Goal: Information Seeking & Learning: Learn about a topic

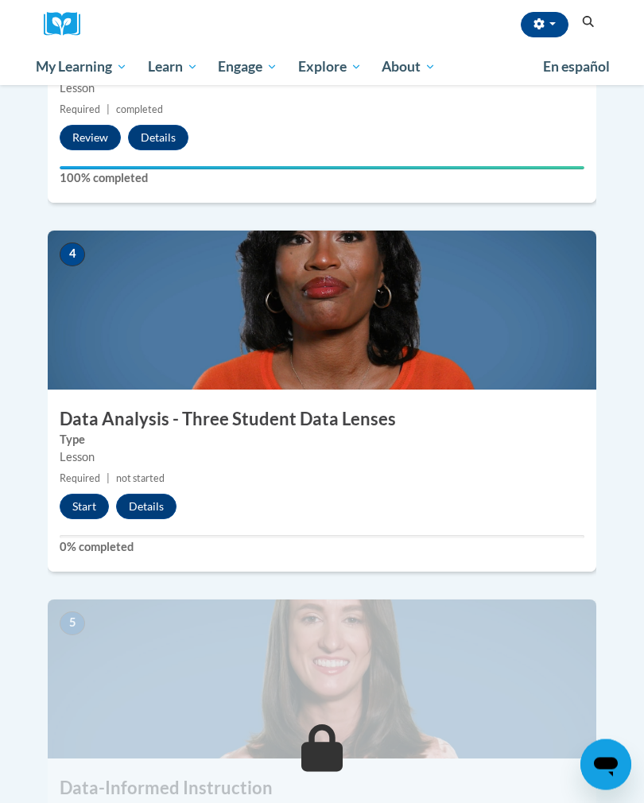
scroll to position [1384, 0]
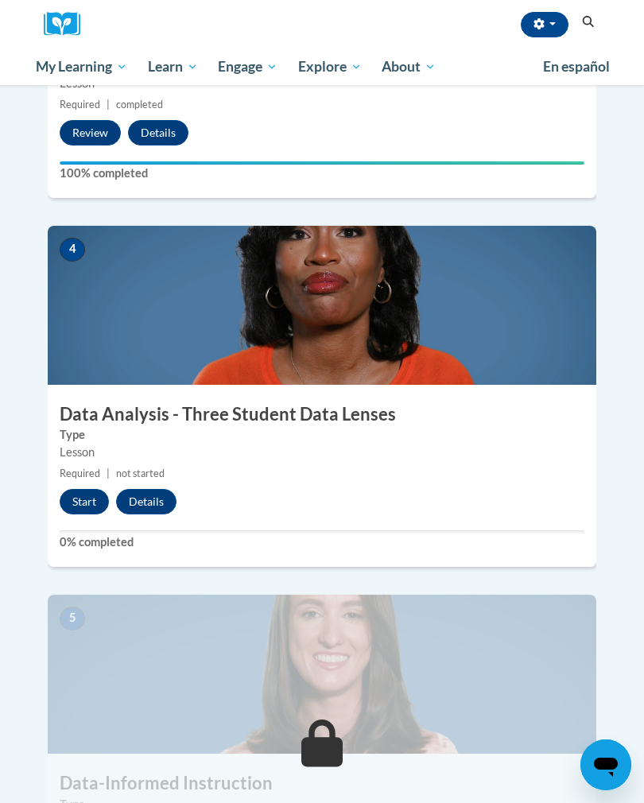
click at [87, 489] on button "Start" at bounding box center [84, 501] width 49 height 25
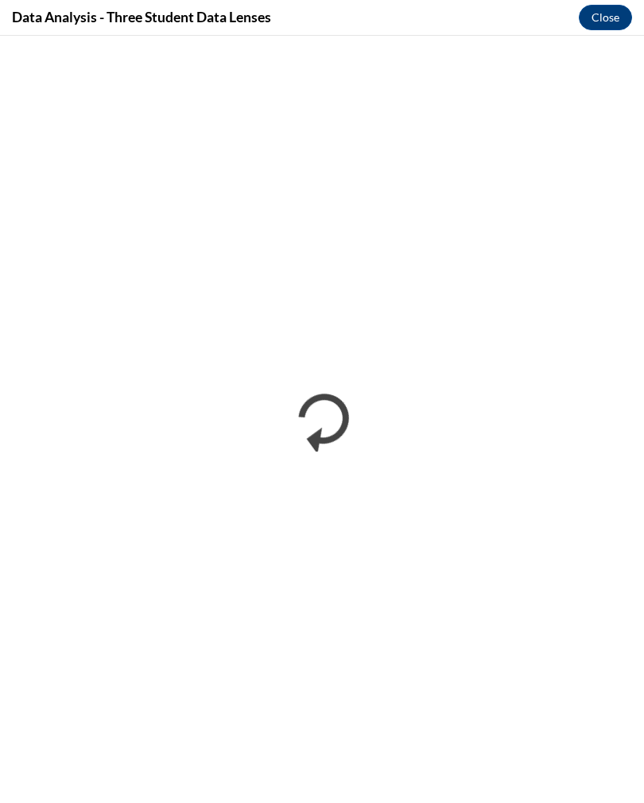
scroll to position [0, 0]
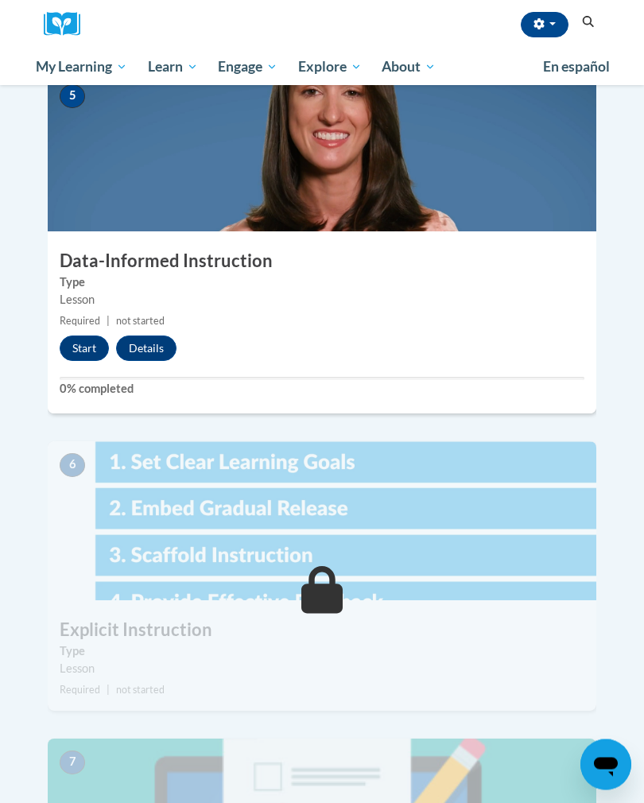
scroll to position [1906, 0]
click at [99, 335] on button "Start" at bounding box center [84, 347] width 49 height 25
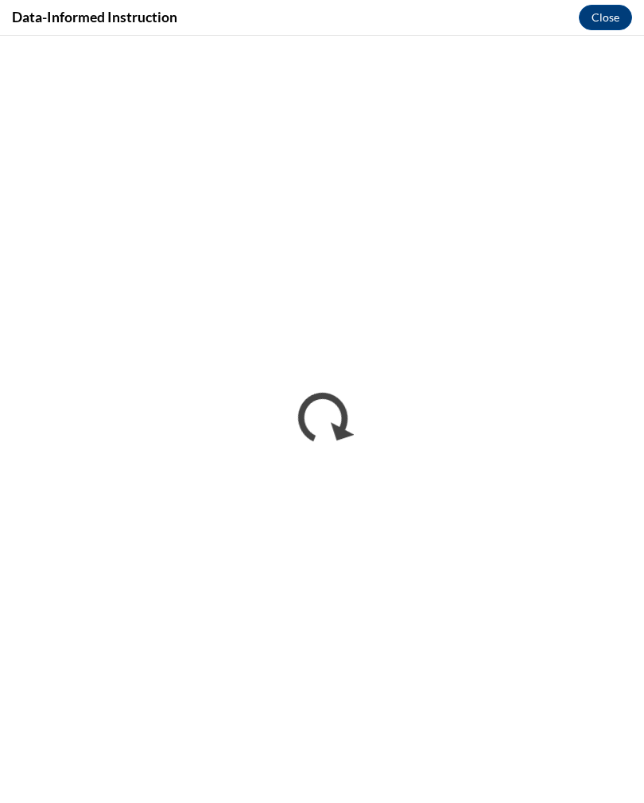
scroll to position [1905, 0]
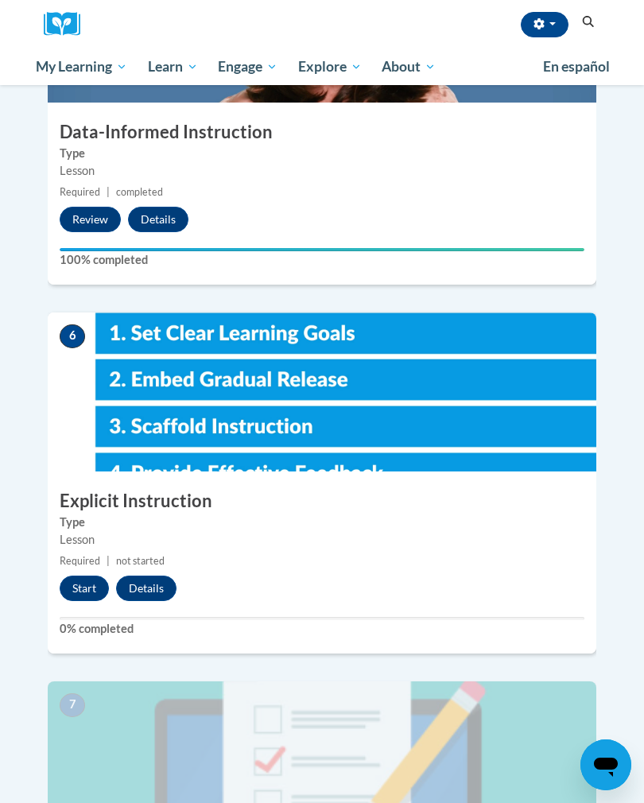
scroll to position [2037, 0]
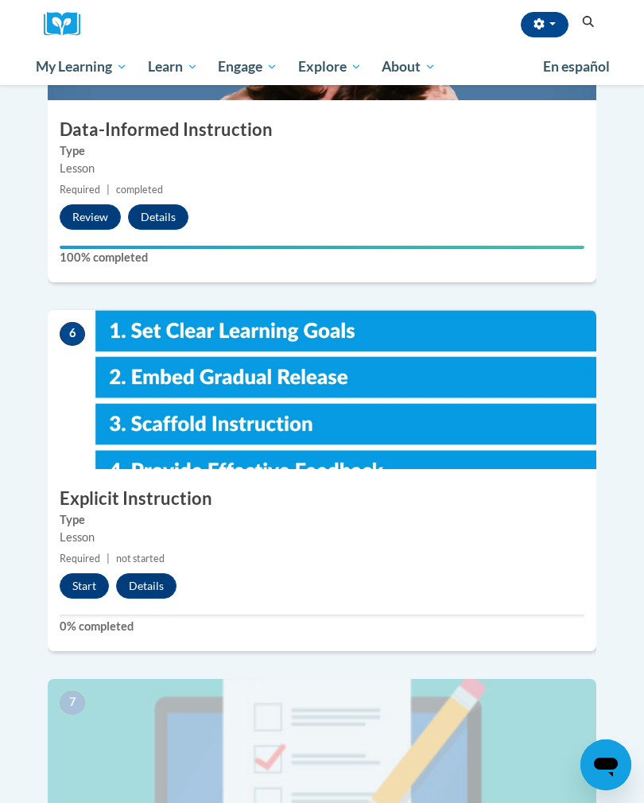
click at [90, 573] on button "Start" at bounding box center [84, 585] width 49 height 25
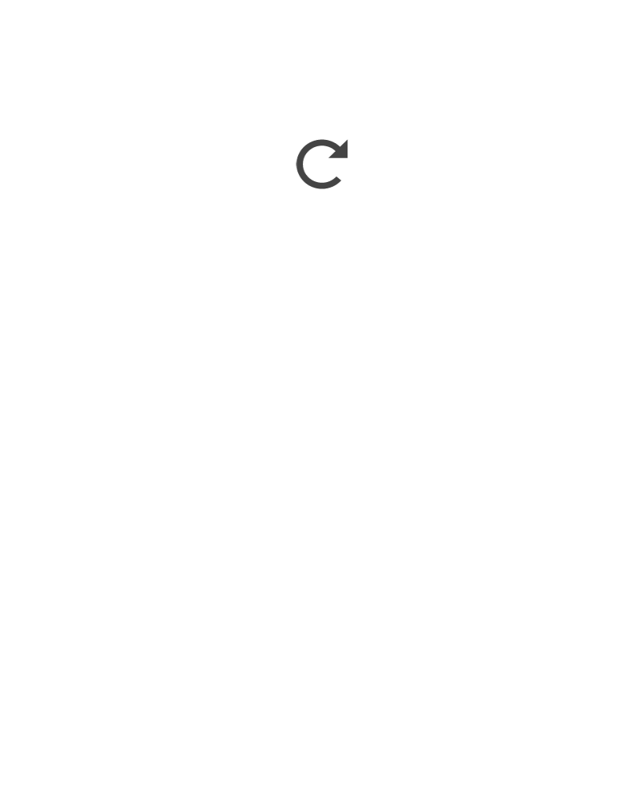
scroll to position [2373, 0]
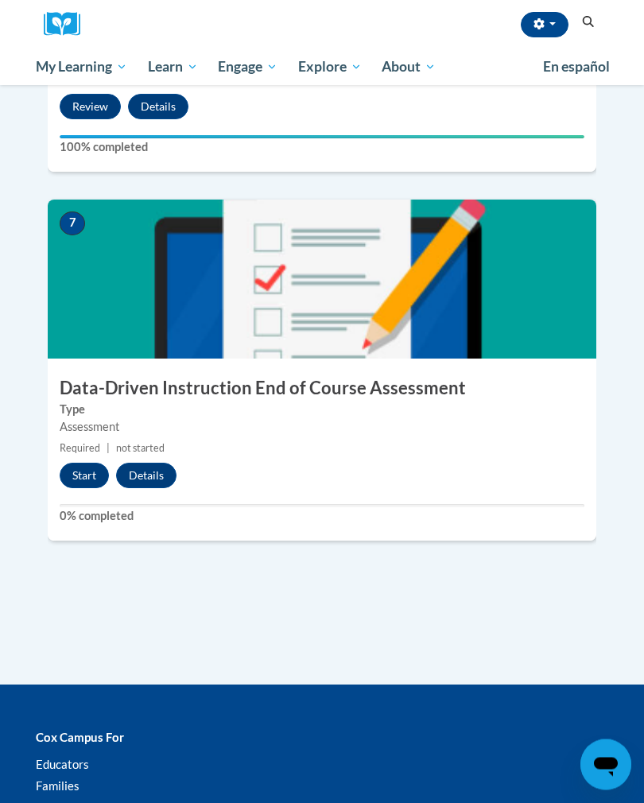
click at [79, 463] on button "Start" at bounding box center [84, 475] width 49 height 25
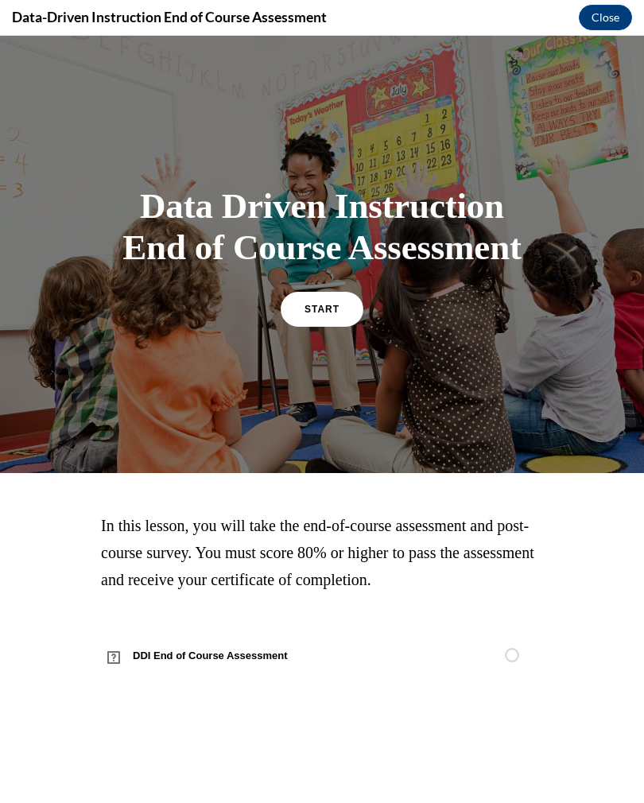
click at [317, 317] on link "START" at bounding box center [322, 309] width 83 height 35
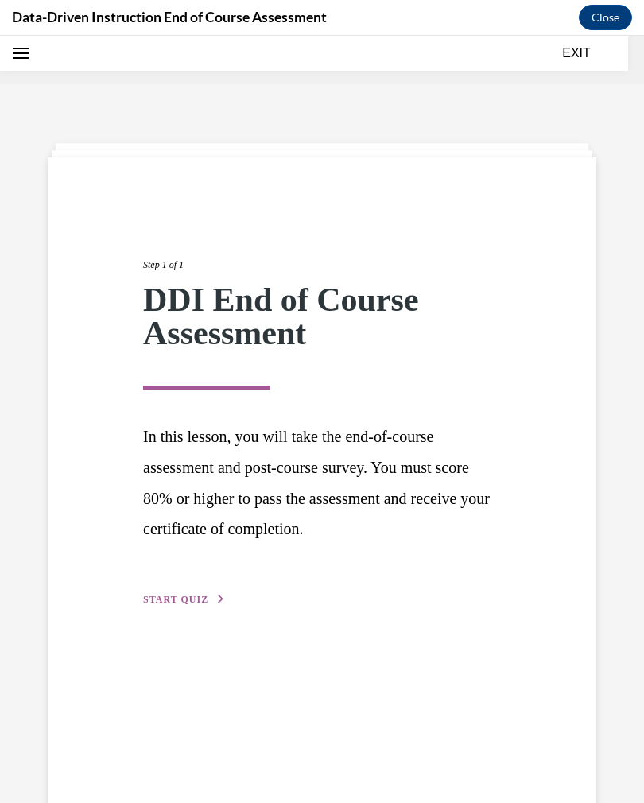
scroll to position [49, 0]
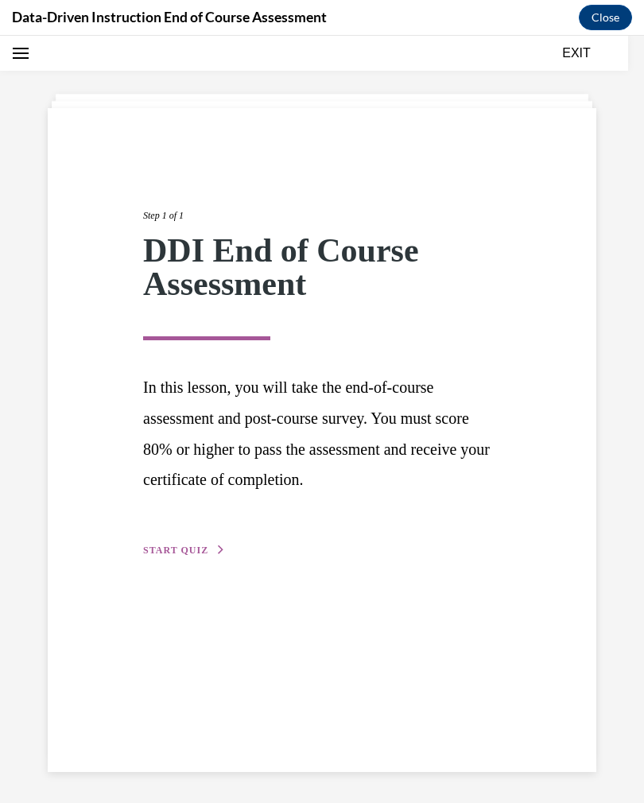
click at [184, 551] on span "START QUIZ" at bounding box center [175, 549] width 65 height 11
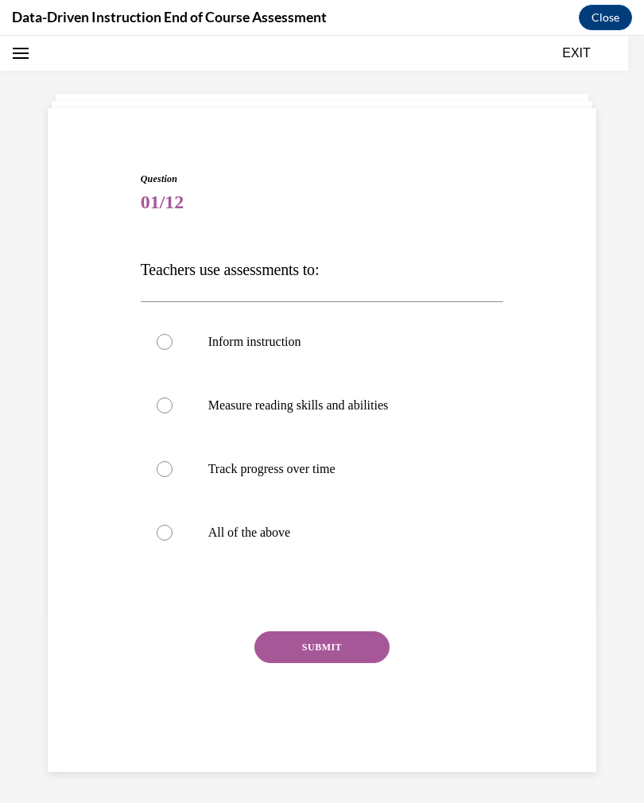
click at [246, 534] on p "All of the above" at bounding box center [336, 532] width 256 height 16
click at [172, 534] on input "All of the above" at bounding box center [165, 532] width 16 height 16
radio input "true"
click at [325, 641] on button "SUBMIT" at bounding box center [321, 647] width 135 height 32
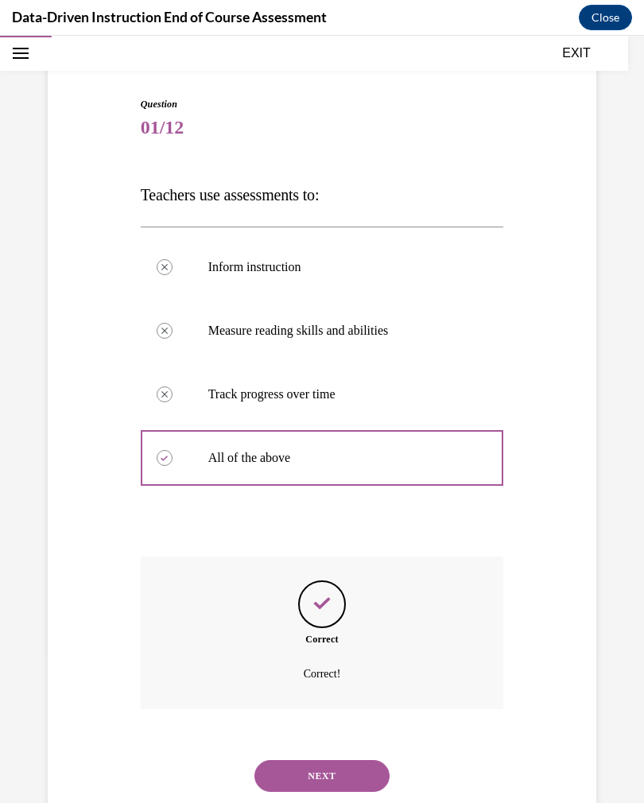
click at [358, 760] on button "NEXT" at bounding box center [321, 776] width 135 height 32
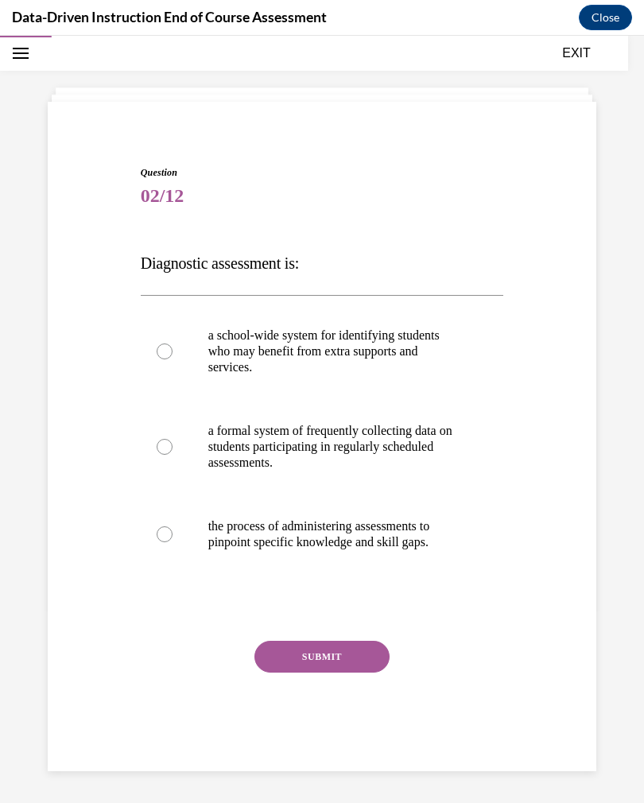
scroll to position [50, 0]
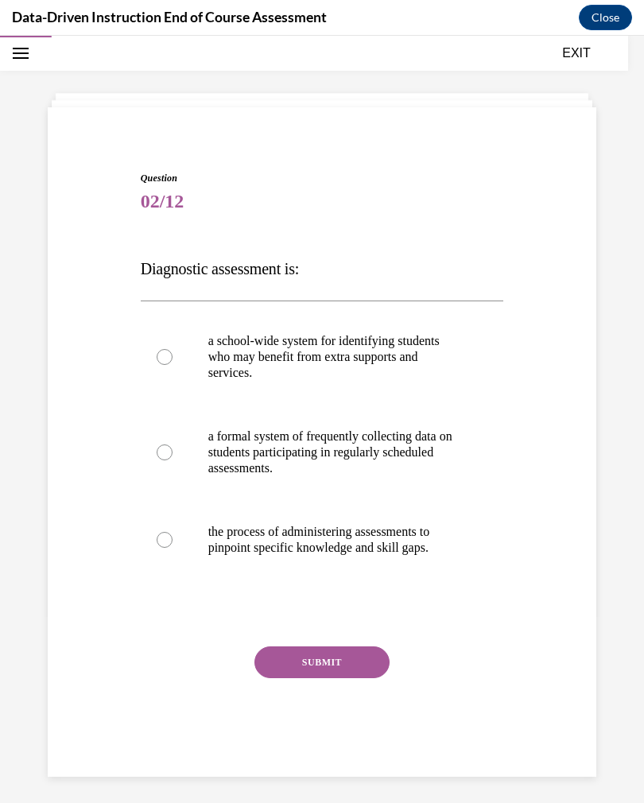
click at [174, 356] on label "a school-wide system for identifying students who may benefit from extra suppor…" at bounding box center [322, 356] width 363 height 95
click at [172, 356] on input "a school-wide system for identifying students who may benefit from extra suppor…" at bounding box center [165, 357] width 16 height 16
radio input "true"
click at [292, 673] on button "SUBMIT" at bounding box center [321, 662] width 135 height 32
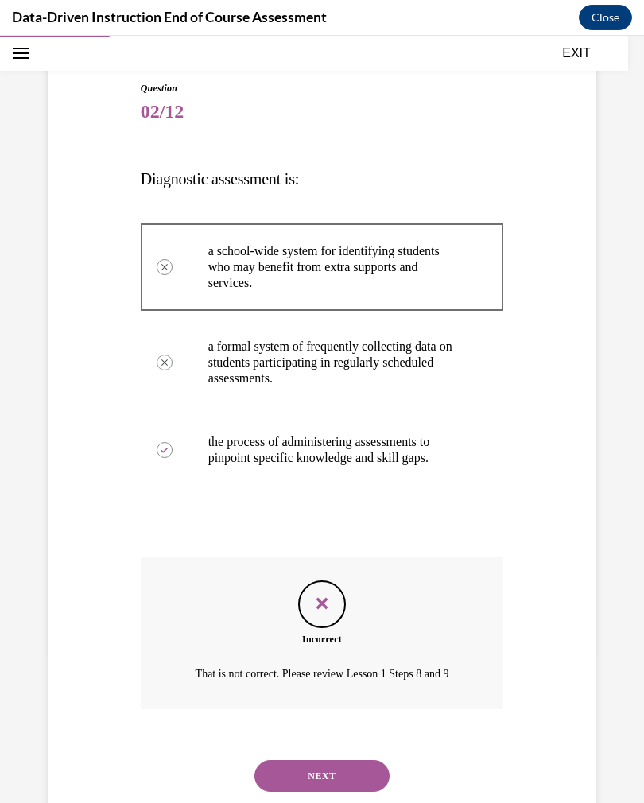
click at [271, 770] on button "NEXT" at bounding box center [321, 776] width 135 height 32
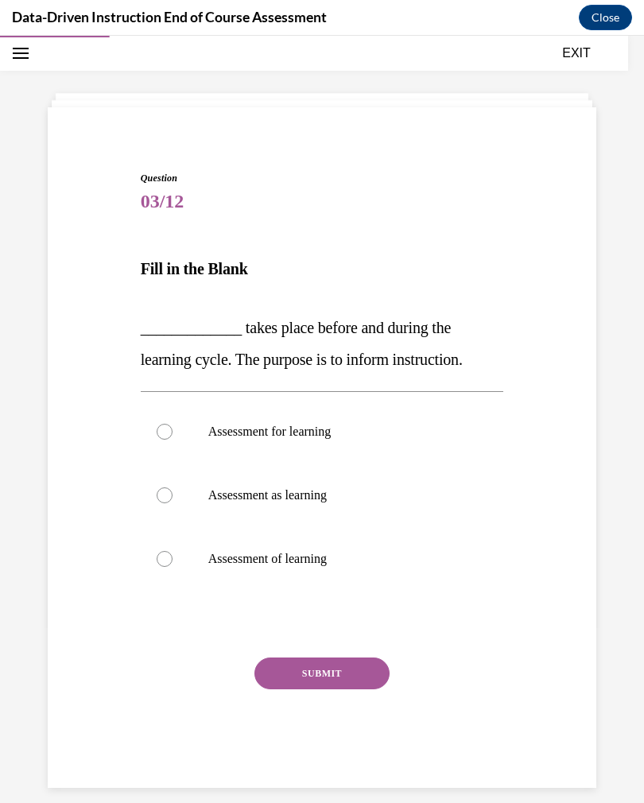
click at [169, 557] on div at bounding box center [165, 559] width 16 height 16
click at [169, 557] on input "Assessment of learning" at bounding box center [165, 559] width 16 height 16
radio input "true"
click at [288, 687] on button "SUBMIT" at bounding box center [321, 673] width 135 height 32
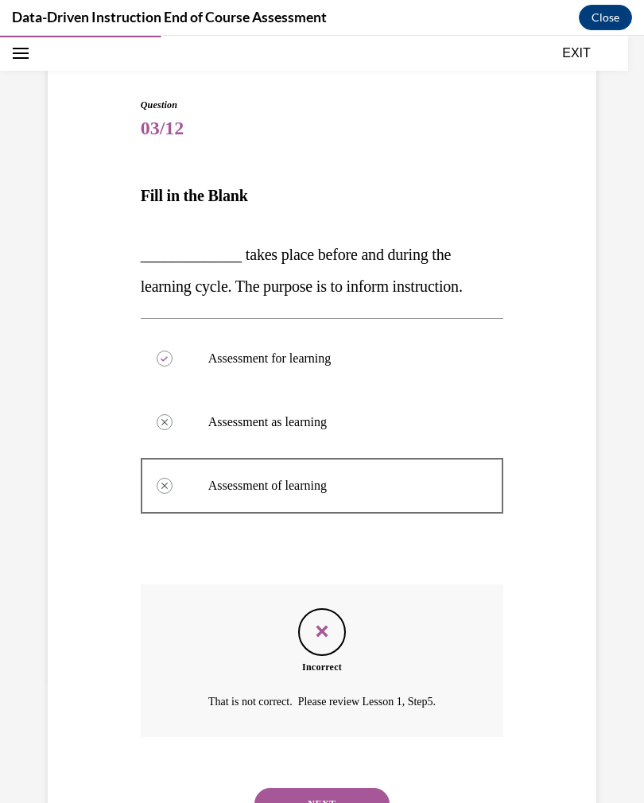
scroll to position [151, 0]
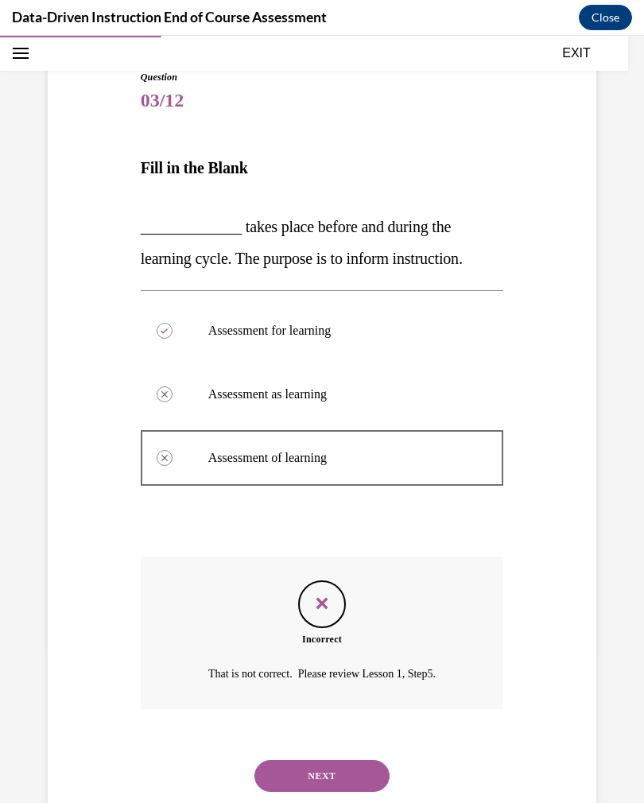
click at [284, 760] on button "NEXT" at bounding box center [321, 776] width 135 height 32
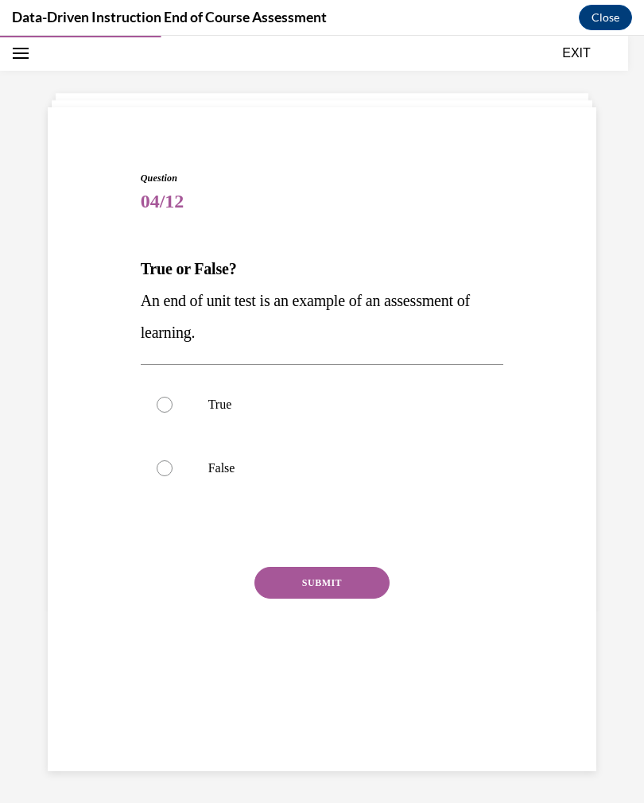
scroll to position [50, 0]
click at [160, 403] on div at bounding box center [165, 405] width 16 height 16
click at [160, 403] on input "True" at bounding box center [165, 405] width 16 height 16
radio input "true"
click at [321, 581] on button "SUBMIT" at bounding box center [321, 583] width 135 height 32
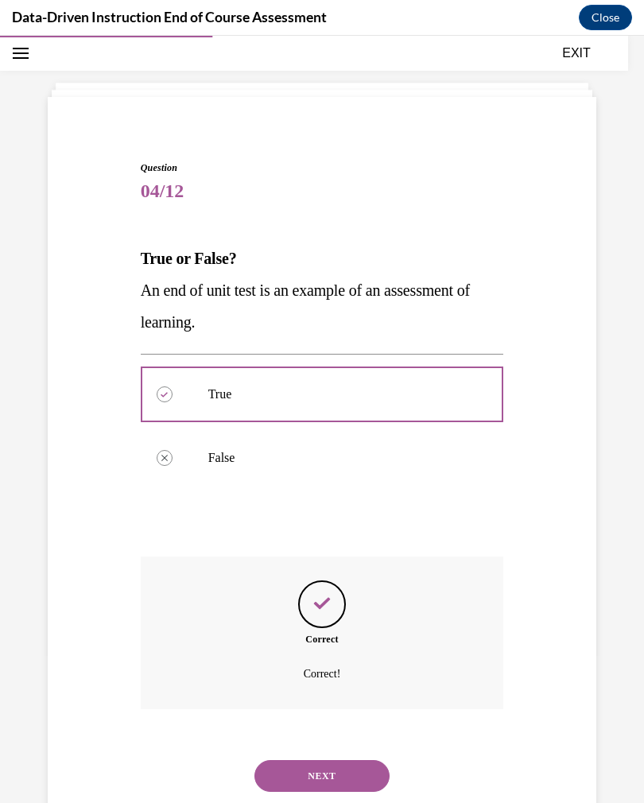
click at [289, 760] on button "NEXT" at bounding box center [321, 776] width 135 height 32
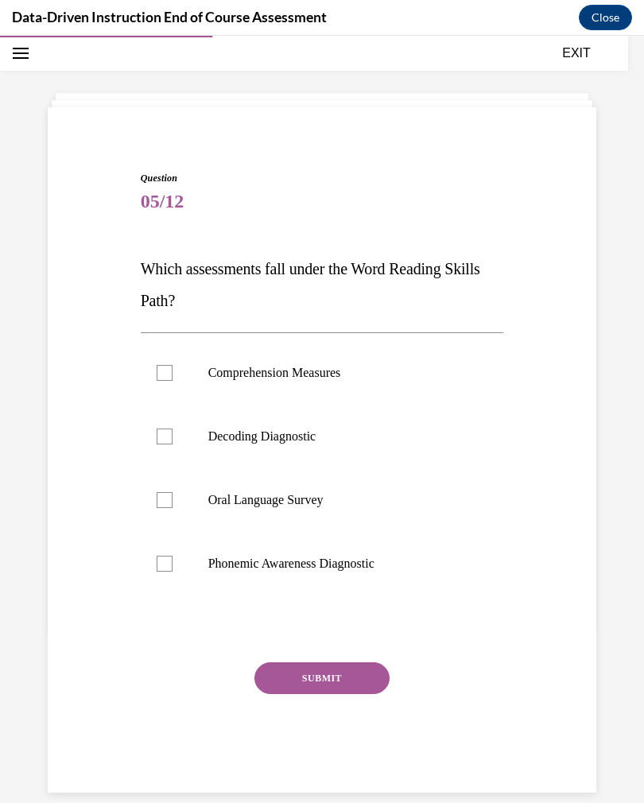
click at [160, 441] on div at bounding box center [165, 436] width 16 height 16
click at [160, 441] on input "Decoding Diagnostic" at bounding box center [165, 436] width 16 height 16
checkbox input "true"
click at [149, 378] on label "Comprehension Measures" at bounding box center [322, 373] width 363 height 64
click at [157, 378] on input "Comprehension Measures" at bounding box center [165, 373] width 16 height 16
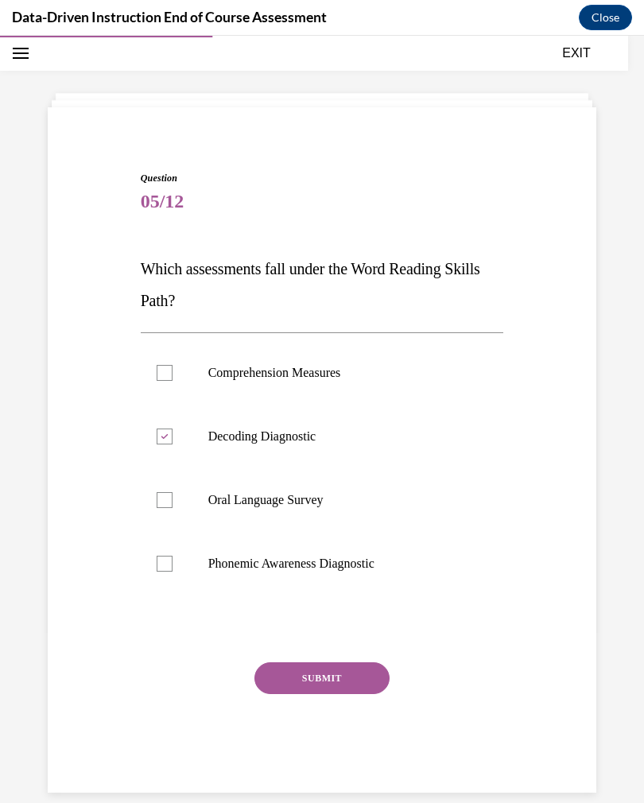
checkbox input "true"
click at [281, 673] on button "SUBMIT" at bounding box center [321, 678] width 135 height 32
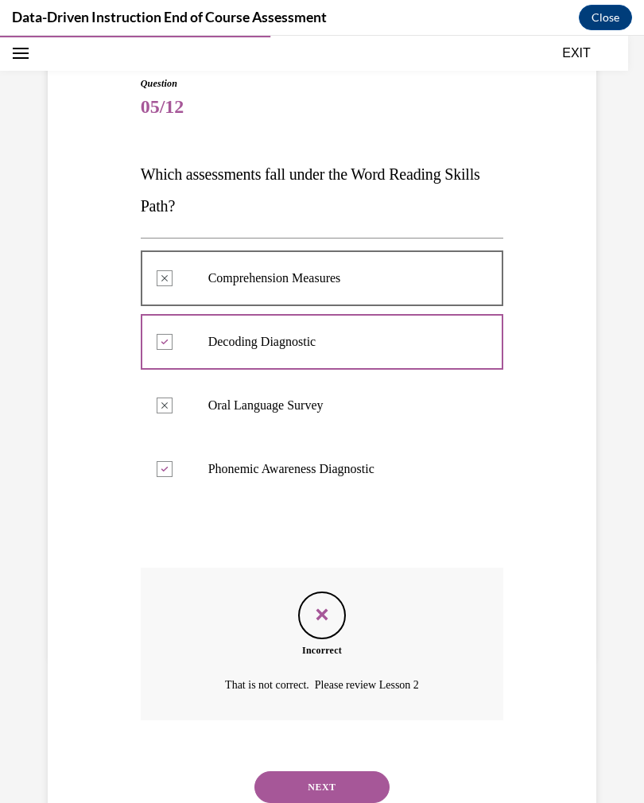
scroll to position [156, 0]
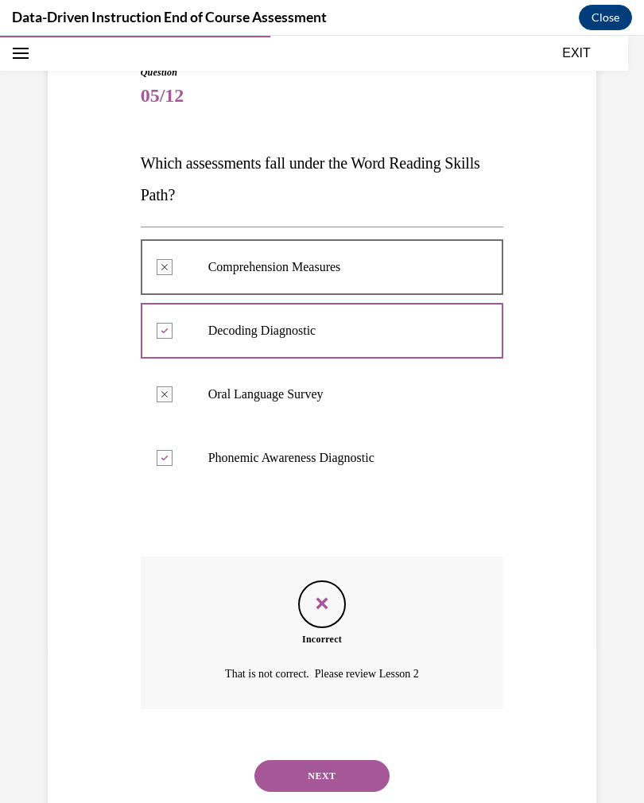
click at [243, 746] on div "NEXT" at bounding box center [322, 776] width 363 height 64
click at [290, 766] on button "NEXT" at bounding box center [321, 776] width 135 height 32
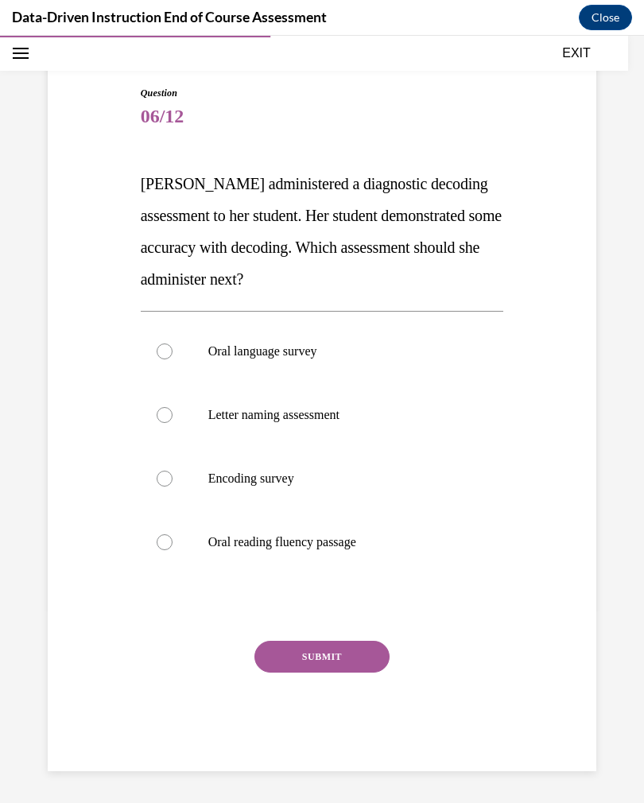
scroll to position [91, 0]
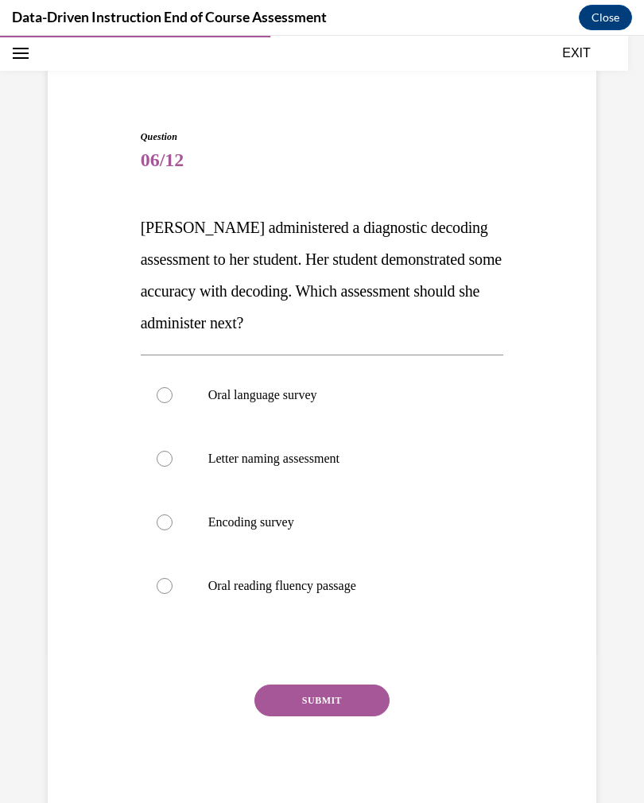
click at [169, 521] on div at bounding box center [165, 522] width 16 height 16
click at [169, 521] on input "Encoding survey" at bounding box center [165, 522] width 16 height 16
radio input "true"
click at [302, 713] on button "SUBMIT" at bounding box center [321, 700] width 135 height 32
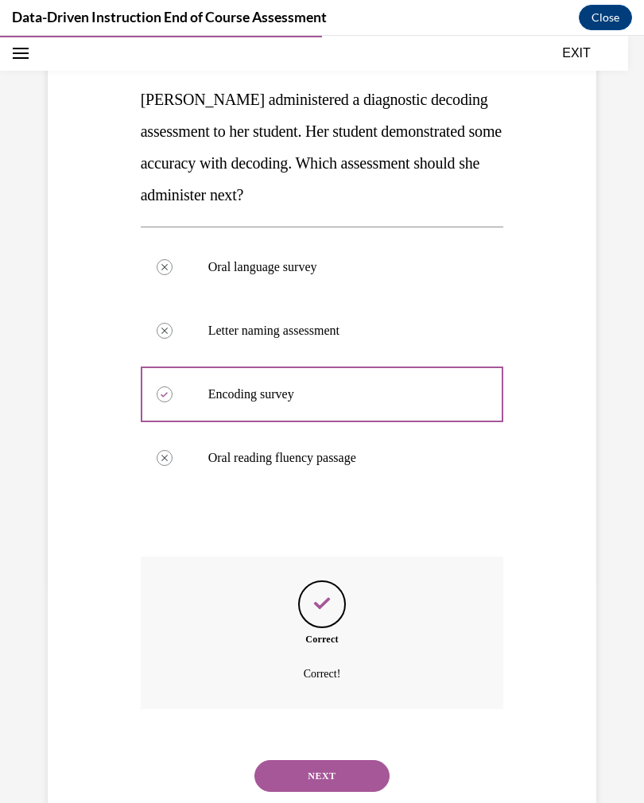
click at [279, 760] on button "NEXT" at bounding box center [321, 776] width 135 height 32
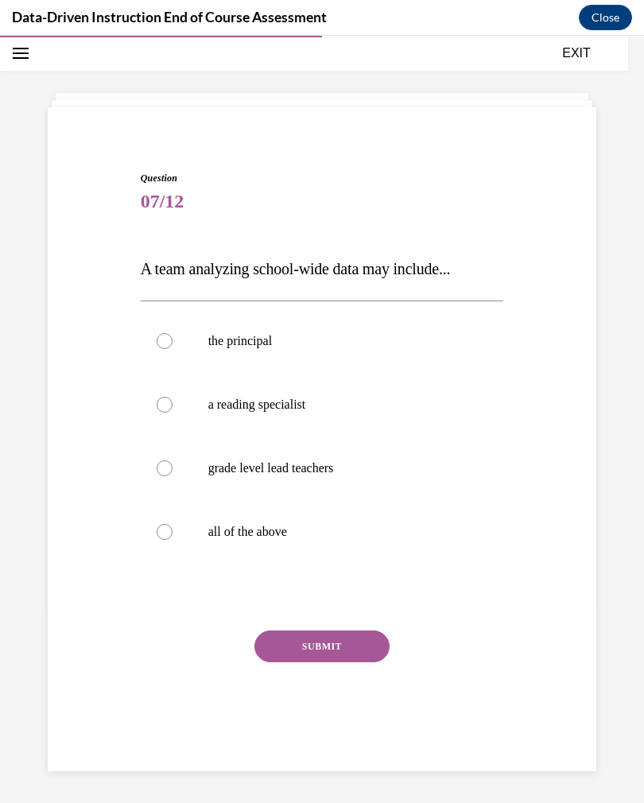
scroll to position [50, 0]
click at [172, 526] on label "all of the above" at bounding box center [322, 532] width 363 height 64
click at [172, 526] on input "all of the above" at bounding box center [165, 532] width 16 height 16
radio input "true"
click at [319, 657] on button "SUBMIT" at bounding box center [321, 646] width 135 height 32
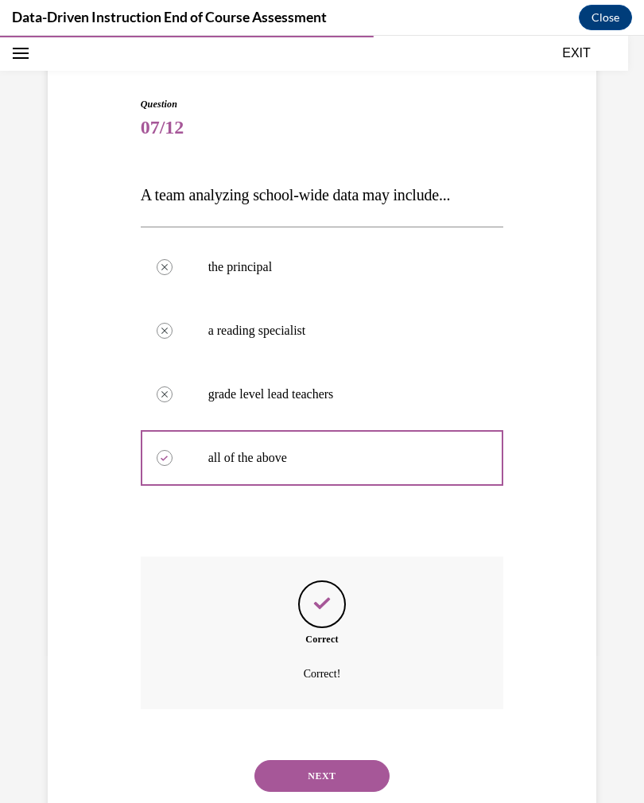
click at [282, 760] on button "NEXT" at bounding box center [321, 776] width 135 height 32
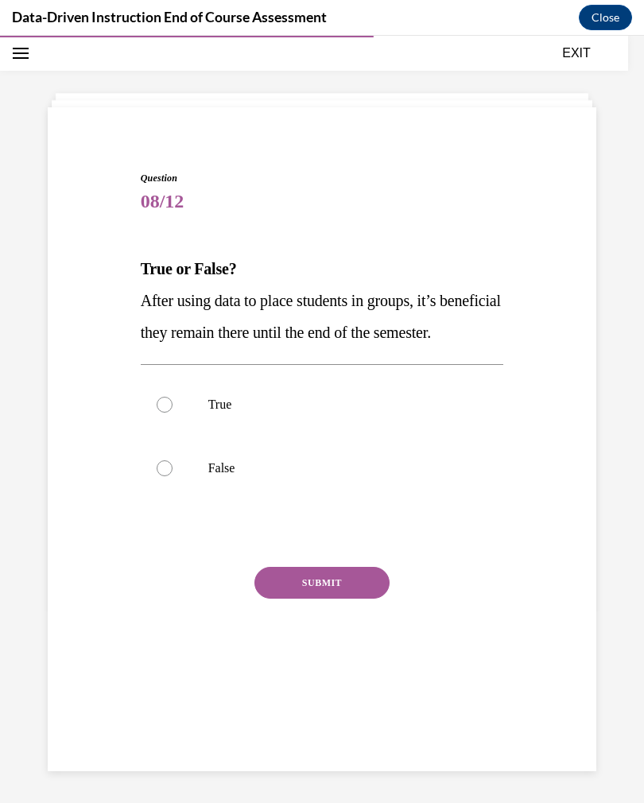
click at [160, 476] on div at bounding box center [165, 468] width 16 height 16
click at [160, 476] on input "False" at bounding box center [165, 468] width 16 height 16
radio input "true"
click at [296, 598] on button "SUBMIT" at bounding box center [321, 583] width 135 height 32
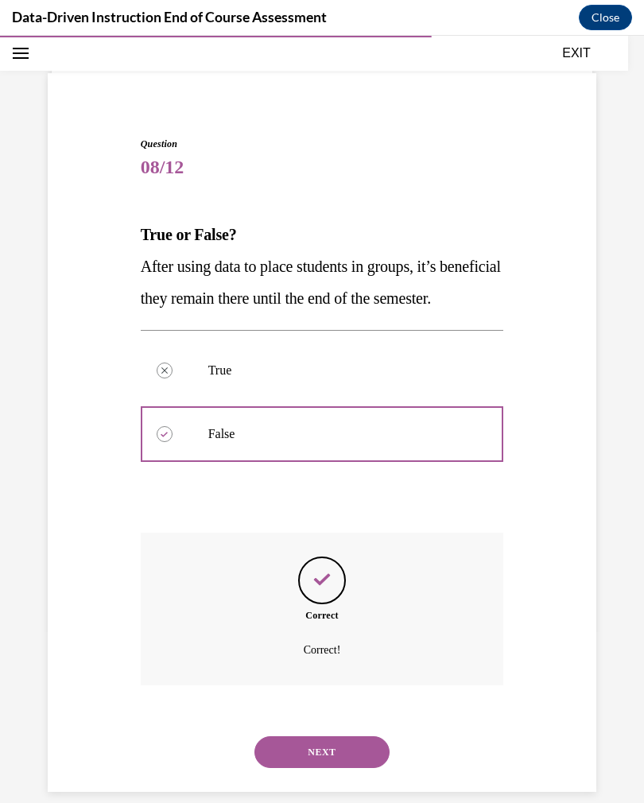
scroll to position [92, 0]
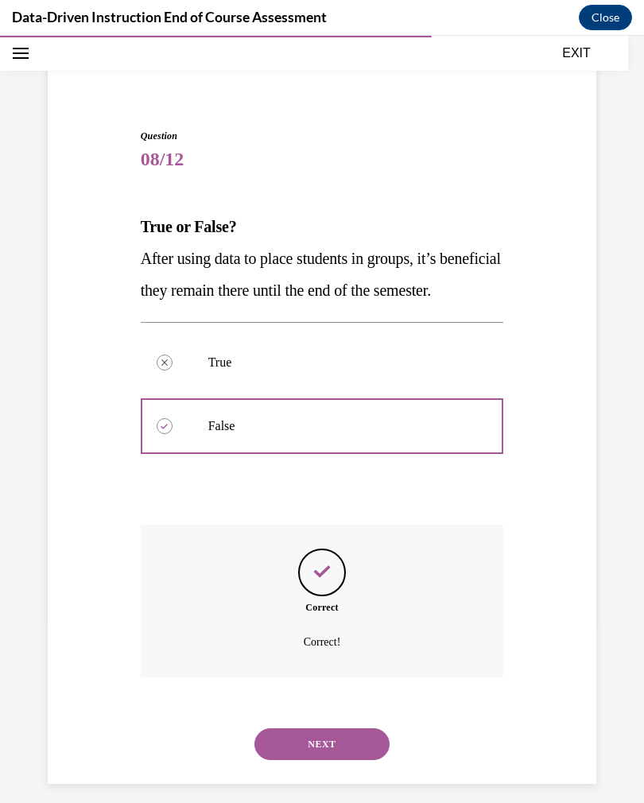
click at [290, 737] on div "NEXT" at bounding box center [322, 744] width 363 height 64
click at [294, 760] on button "NEXT" at bounding box center [321, 744] width 135 height 32
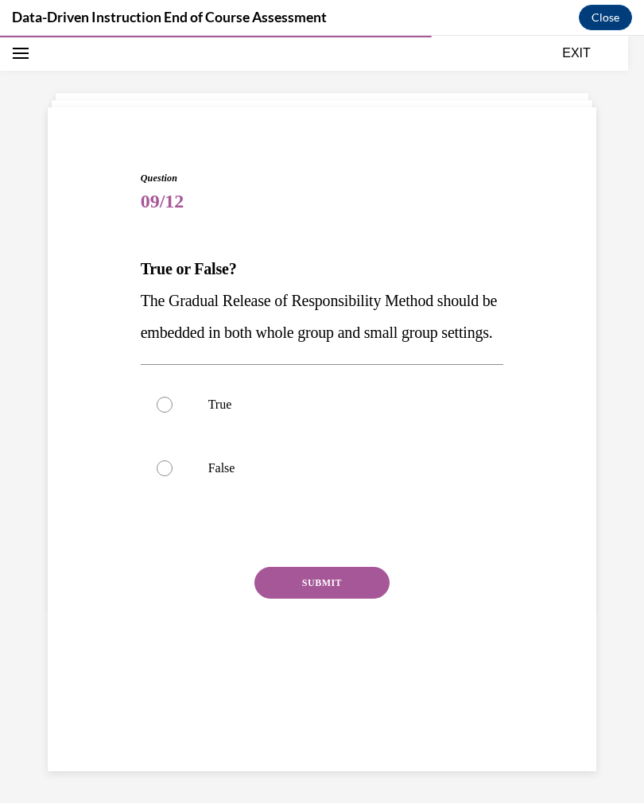
scroll to position [50, 0]
click at [170, 412] on div at bounding box center [165, 405] width 16 height 16
click at [170, 412] on input "True" at bounding box center [165, 405] width 16 height 16
radio input "true"
click at [285, 598] on button "SUBMIT" at bounding box center [321, 583] width 135 height 32
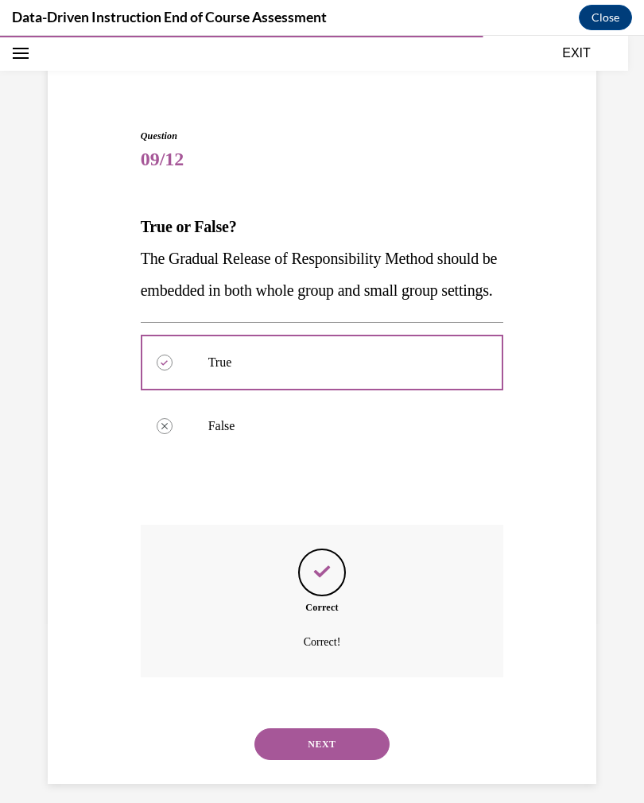
click at [277, 760] on button "NEXT" at bounding box center [321, 744] width 135 height 32
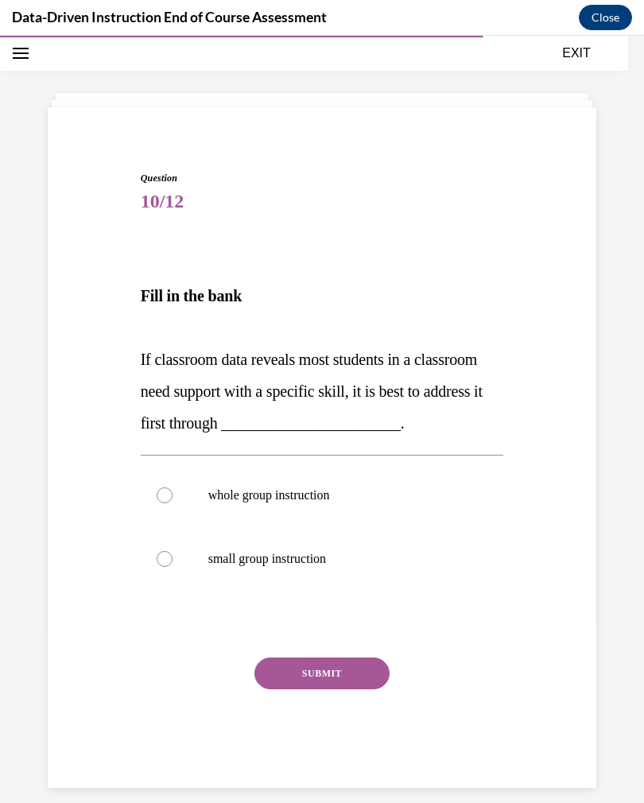
click at [164, 498] on div at bounding box center [165, 495] width 16 height 16
click at [164, 498] on input "whole group instruction" at bounding box center [165, 495] width 16 height 16
radio input "true"
click at [277, 670] on button "SUBMIT" at bounding box center [321, 673] width 135 height 32
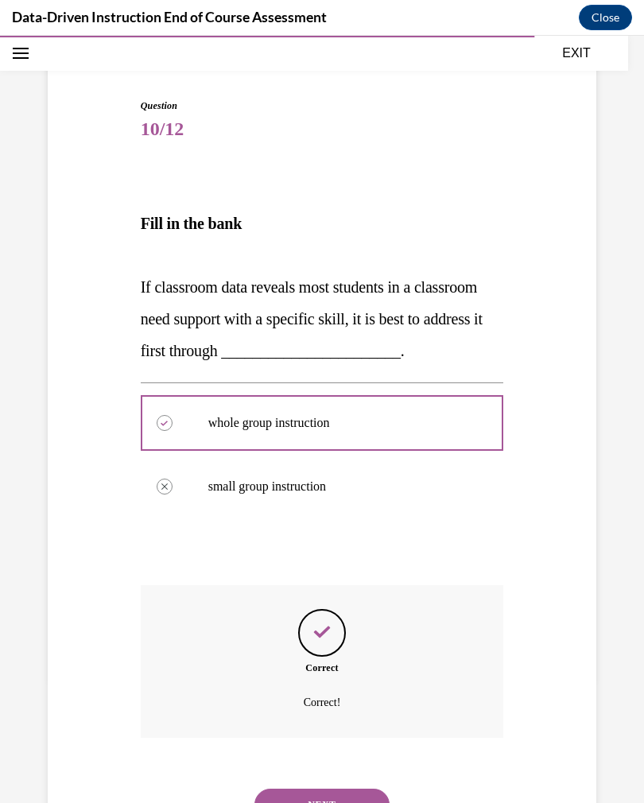
scroll to position [151, 0]
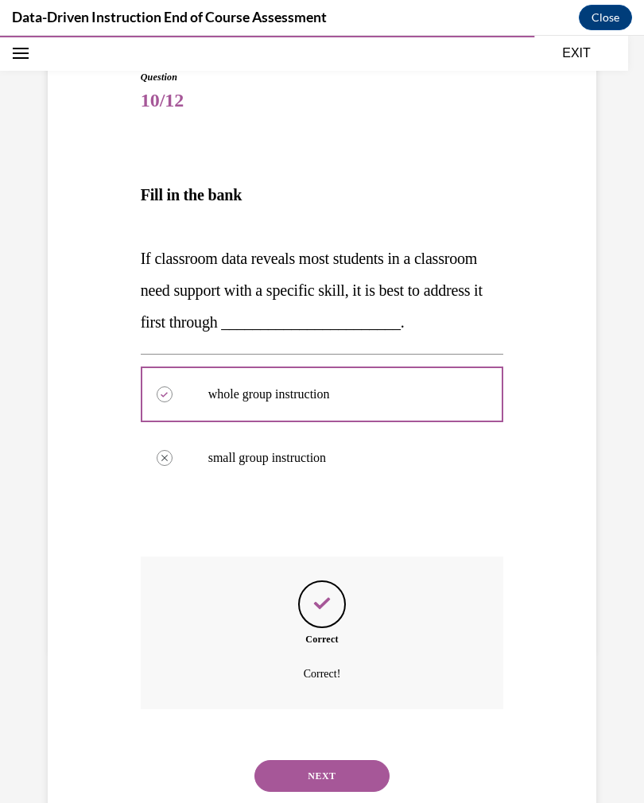
click at [325, 760] on button "NEXT" at bounding box center [321, 776] width 135 height 32
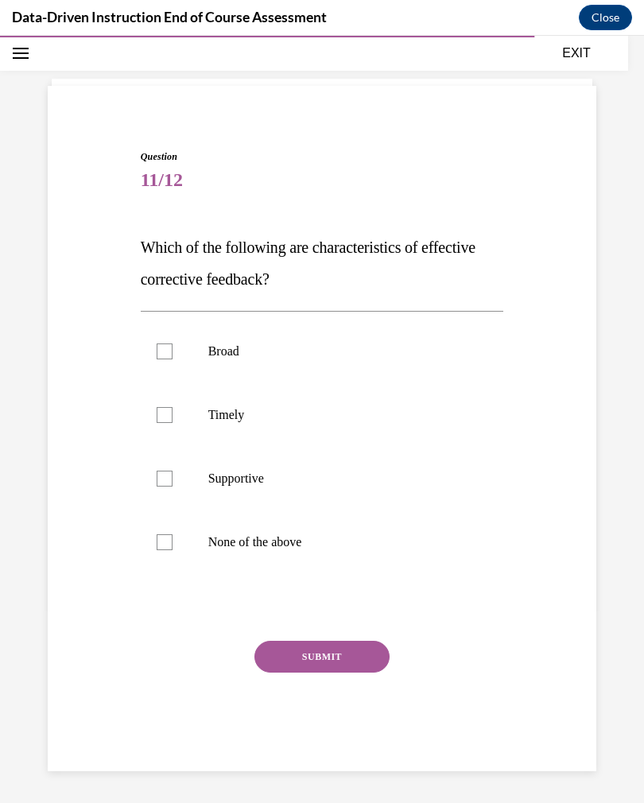
scroll to position [50, 0]
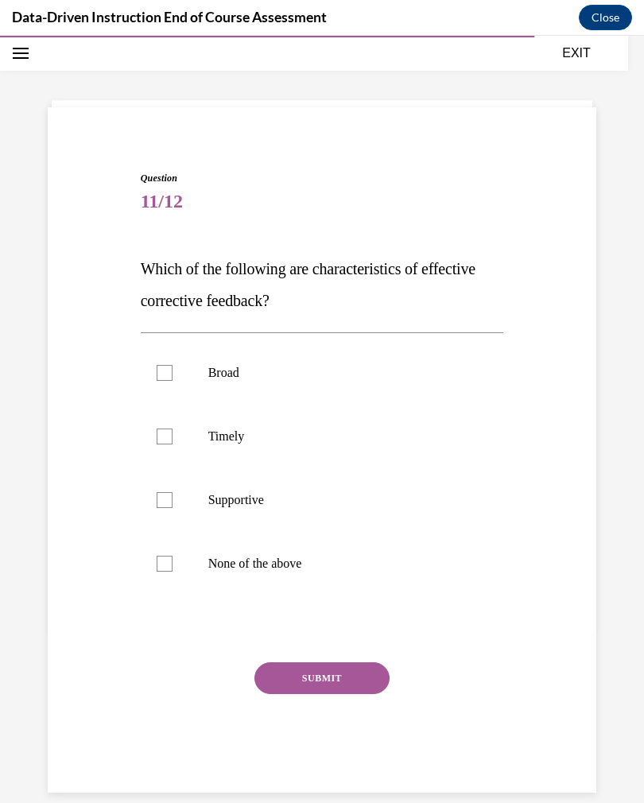
click at [168, 503] on div at bounding box center [165, 500] width 16 height 16
click at [168, 503] on input "Supportive" at bounding box center [165, 500] width 16 height 16
checkbox input "true"
click at [163, 428] on div at bounding box center [165, 436] width 16 height 16
click at [163, 428] on input "Timely" at bounding box center [165, 436] width 16 height 16
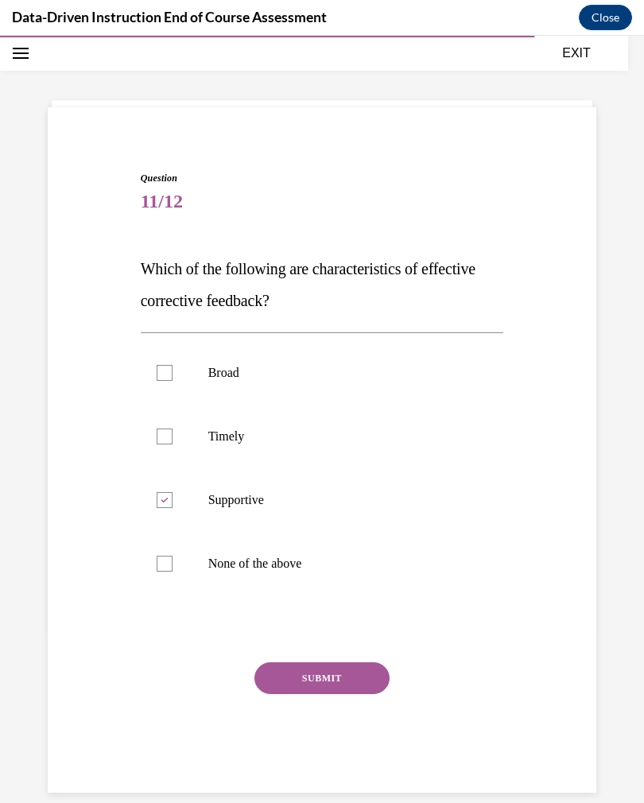
checkbox input "true"
click at [278, 675] on button "SUBMIT" at bounding box center [321, 678] width 135 height 32
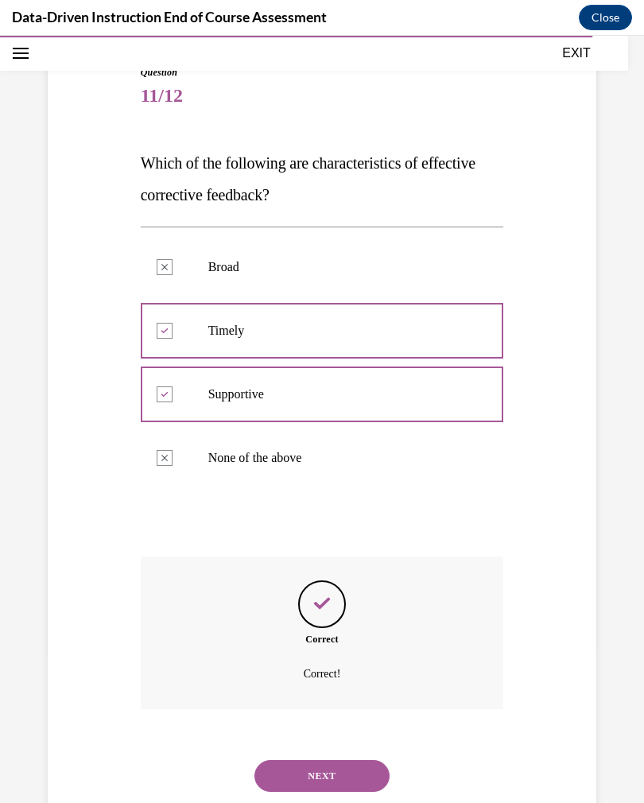
click at [304, 762] on button "NEXT" at bounding box center [321, 776] width 135 height 32
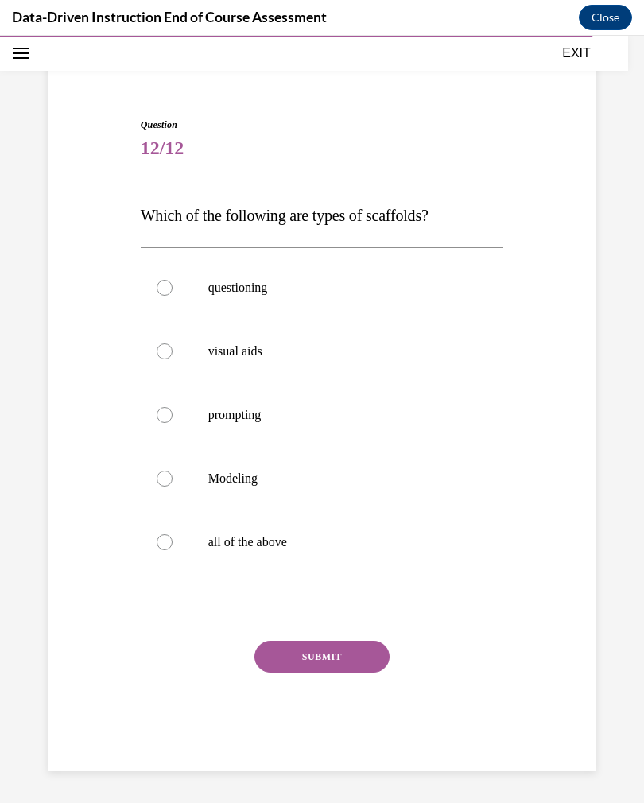
scroll to position [60, 0]
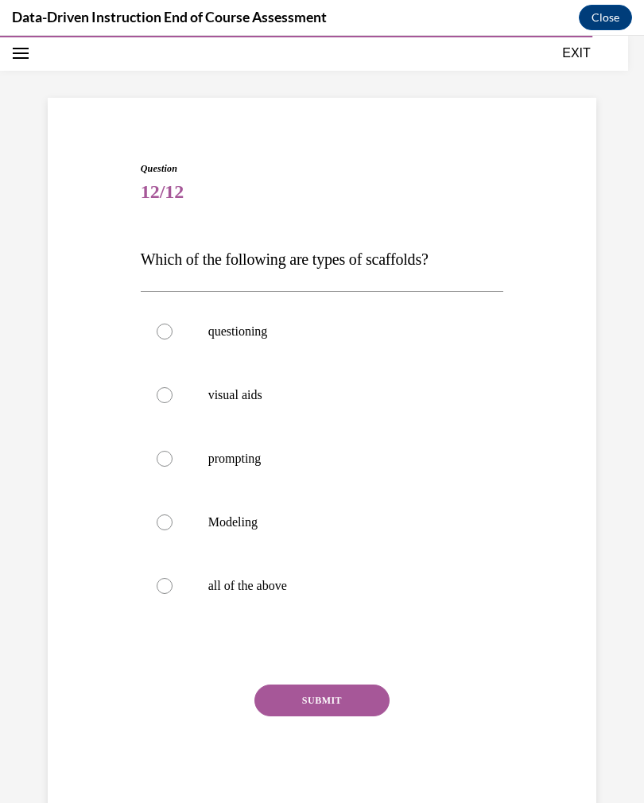
click at [168, 401] on div at bounding box center [165, 395] width 16 height 16
click at [168, 401] on input "visual aids" at bounding box center [165, 395] width 16 height 16
radio input "true"
click at [164, 465] on div at bounding box center [165, 459] width 16 height 16
click at [164, 465] on input "prompting" at bounding box center [165, 459] width 16 height 16
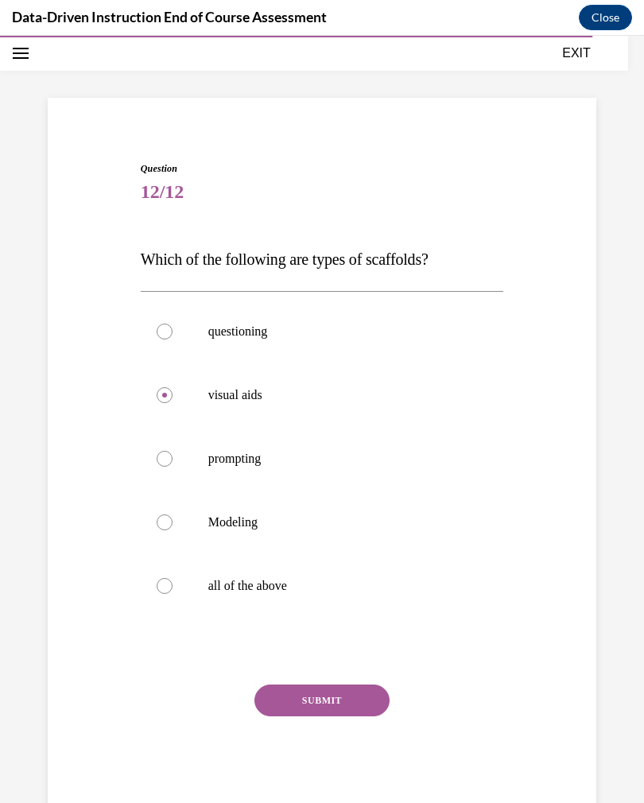
radio input "true"
click at [152, 585] on label "all of the above" at bounding box center [322, 586] width 363 height 64
click at [157, 585] on input "all of the above" at bounding box center [165, 586] width 16 height 16
radio input "true"
click at [280, 714] on button "SUBMIT" at bounding box center [321, 700] width 135 height 32
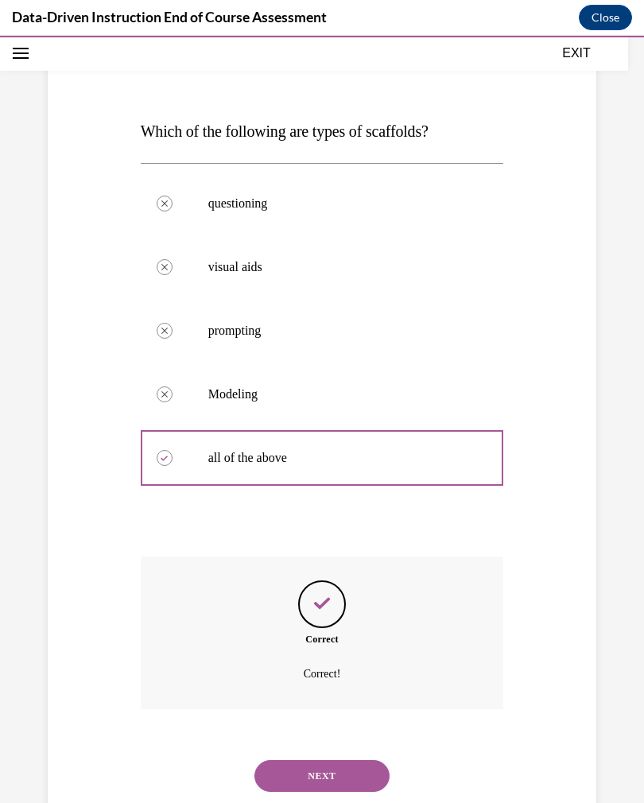
click at [288, 760] on button "NEXT" at bounding box center [321, 776] width 135 height 32
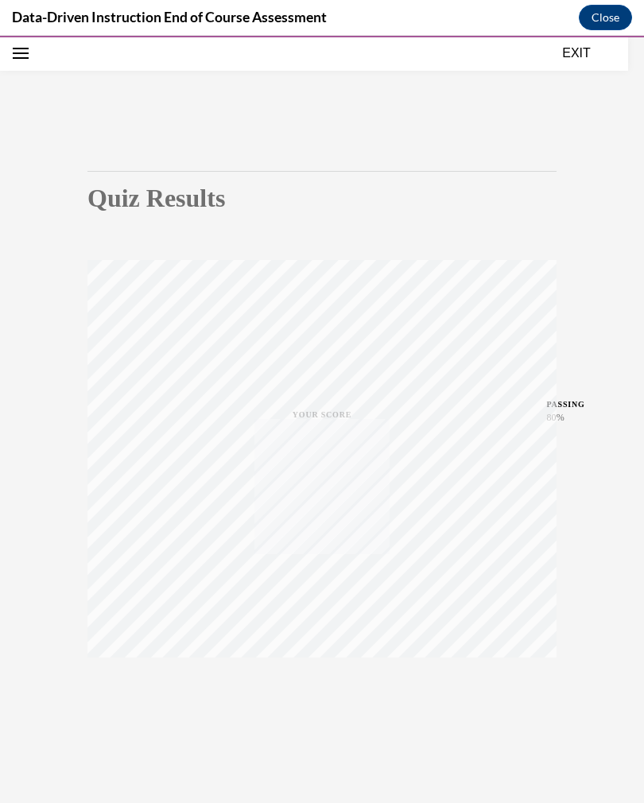
scroll to position [50, 0]
click at [328, 717] on button "TAKE AGAIN" at bounding box center [322, 693] width 95 height 72
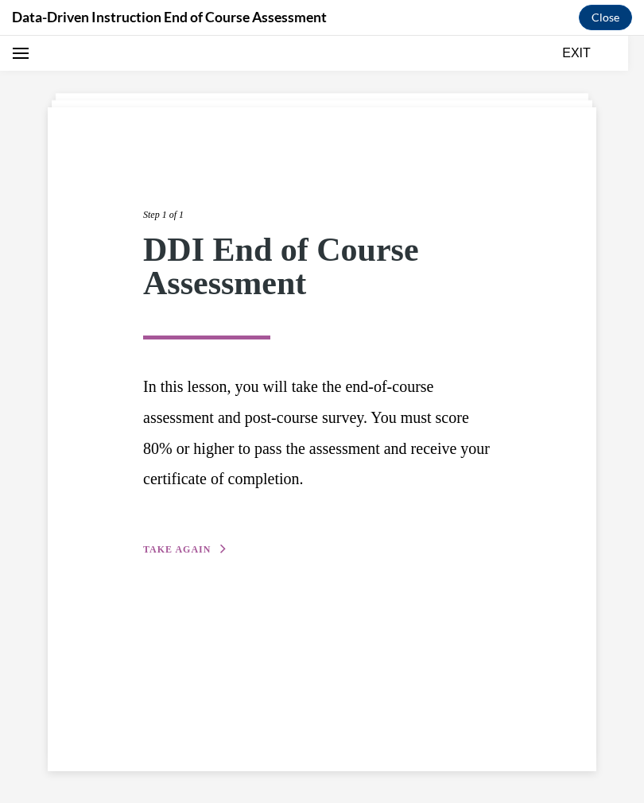
click at [176, 551] on span "TAKE AGAIN" at bounding box center [177, 549] width 68 height 11
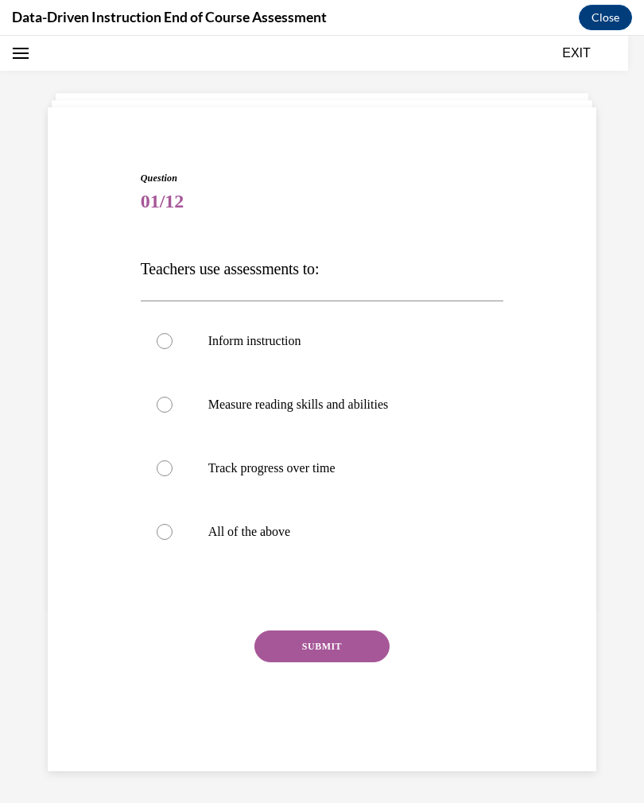
click at [177, 528] on label "All of the above" at bounding box center [322, 532] width 363 height 64
click at [172, 528] on input "All of the above" at bounding box center [165, 532] width 16 height 16
radio input "true"
click at [307, 644] on button "SUBMIT" at bounding box center [321, 646] width 135 height 32
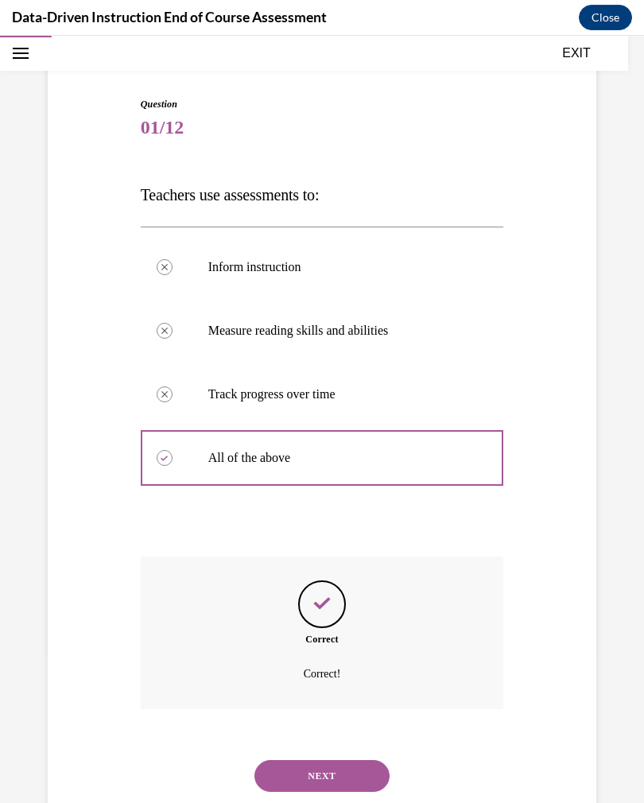
click at [295, 764] on button "NEXT" at bounding box center [321, 776] width 135 height 32
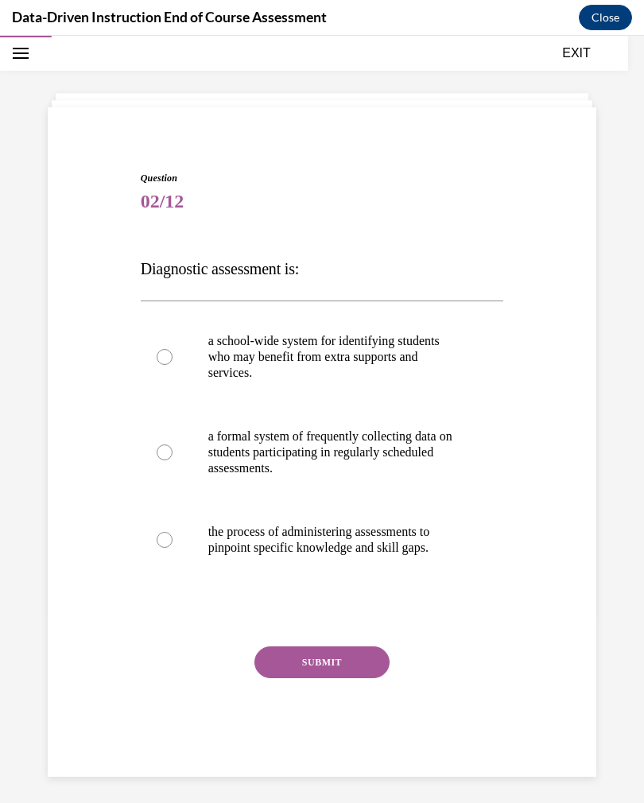
click at [203, 541] on label "the process of administering assessments to pinpoint specific knowledge and ski…" at bounding box center [322, 539] width 363 height 79
click at [172, 541] on input "the process of administering assessments to pinpoint specific knowledge and ski…" at bounding box center [165, 540] width 16 height 16
radio input "true"
click at [295, 655] on button "SUBMIT" at bounding box center [321, 662] width 135 height 32
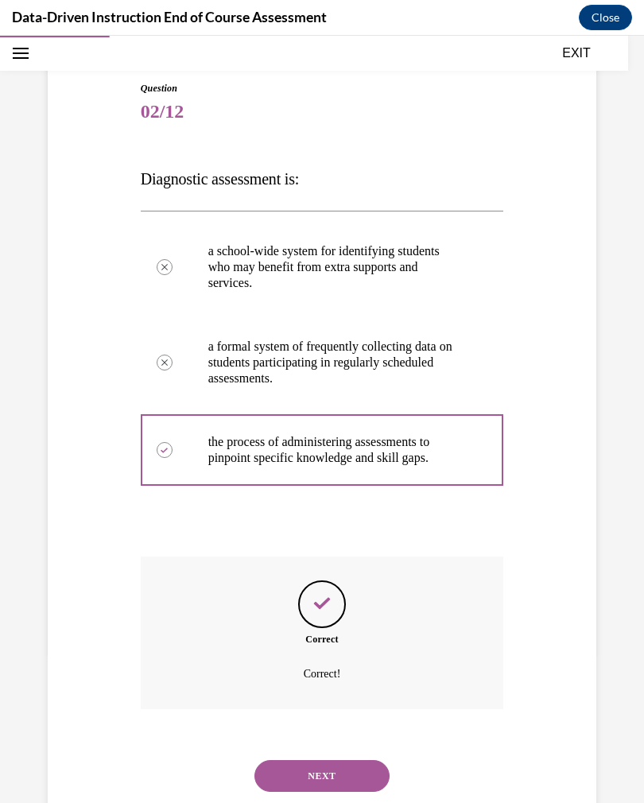
click at [306, 770] on button "NEXT" at bounding box center [321, 776] width 135 height 32
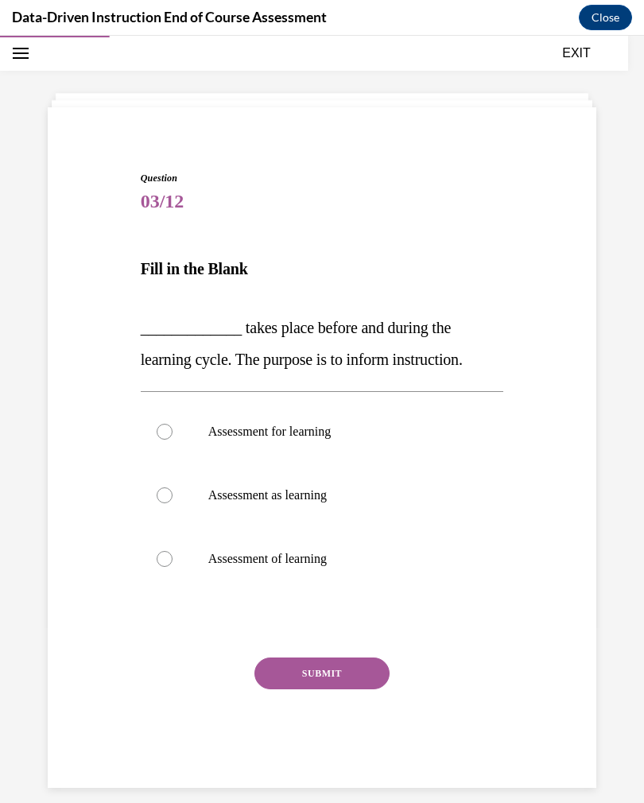
click at [164, 436] on div at bounding box center [165, 432] width 16 height 16
click at [164, 436] on input "Assessment for learning" at bounding box center [165, 432] width 16 height 16
radio input "true"
click at [281, 668] on button "SUBMIT" at bounding box center [321, 673] width 135 height 32
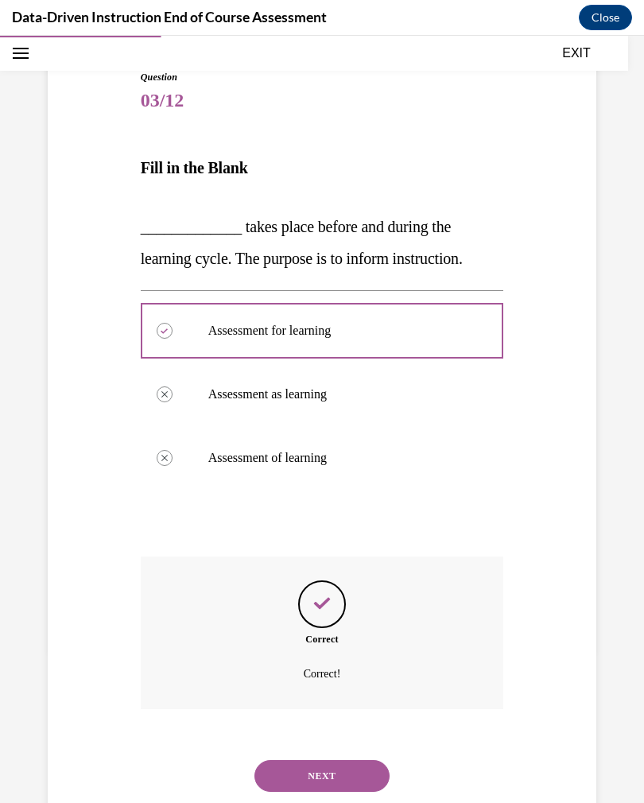
click at [306, 763] on button "NEXT" at bounding box center [321, 776] width 135 height 32
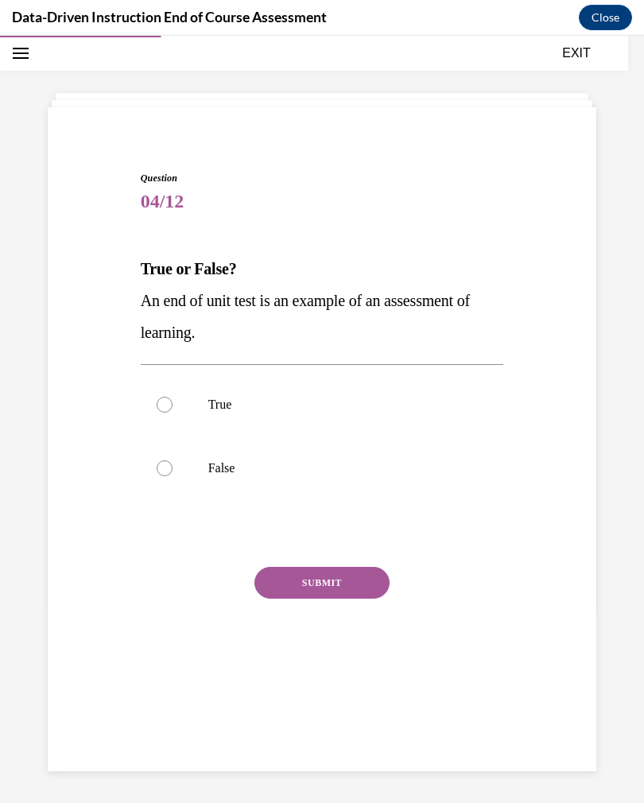
click at [153, 404] on label "True" at bounding box center [322, 405] width 363 height 64
click at [157, 404] on input "True" at bounding box center [165, 405] width 16 height 16
radio input "true"
click at [288, 595] on button "SUBMIT" at bounding box center [321, 583] width 135 height 32
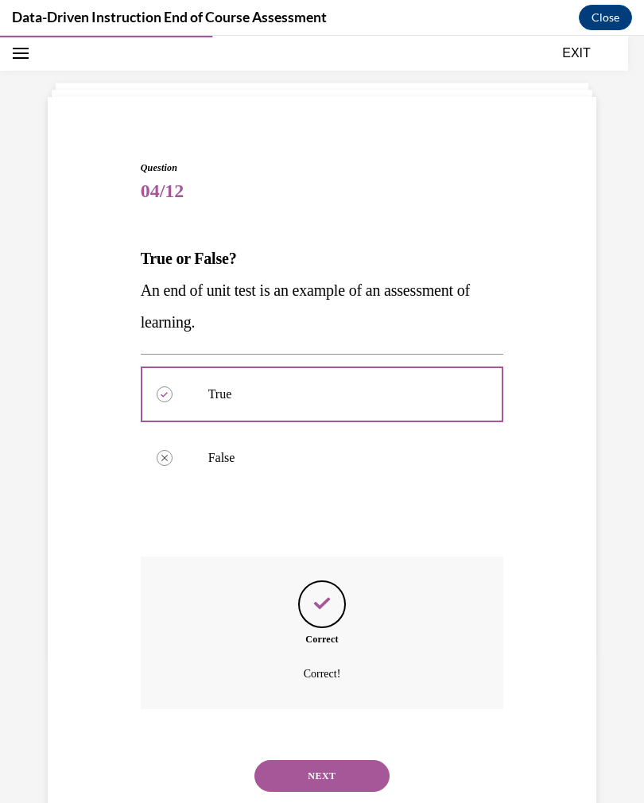
click at [292, 764] on button "NEXT" at bounding box center [321, 776] width 135 height 32
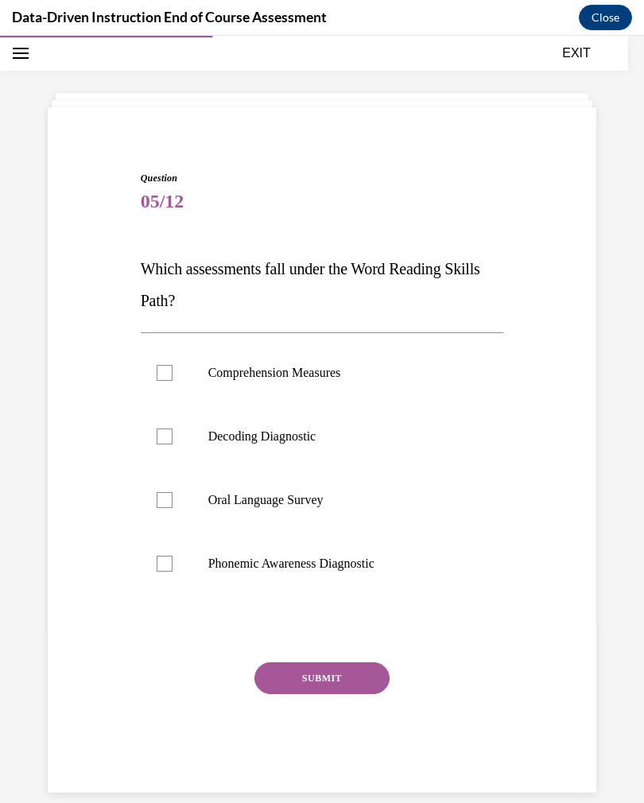
click at [169, 440] on div at bounding box center [165, 436] width 16 height 16
click at [169, 440] on input "Decoding Diagnostic" at bounding box center [165, 436] width 16 height 16
checkbox input "true"
click at [175, 555] on label "Phonemic Awareness Diagnostic" at bounding box center [322, 564] width 363 height 64
click at [172, 555] on input "Phonemic Awareness Diagnostic" at bounding box center [165, 563] width 16 height 16
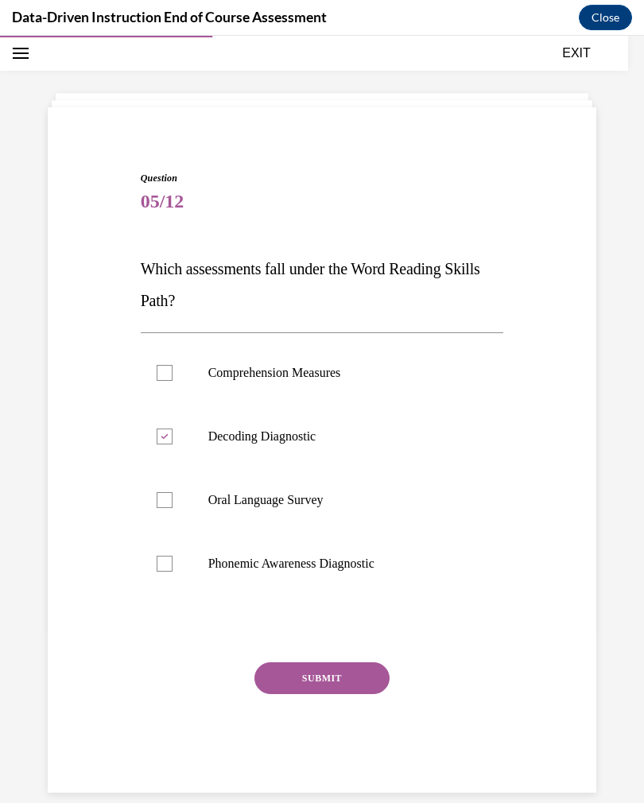
checkbox input "true"
click at [313, 684] on button "SUBMIT" at bounding box center [321, 678] width 135 height 32
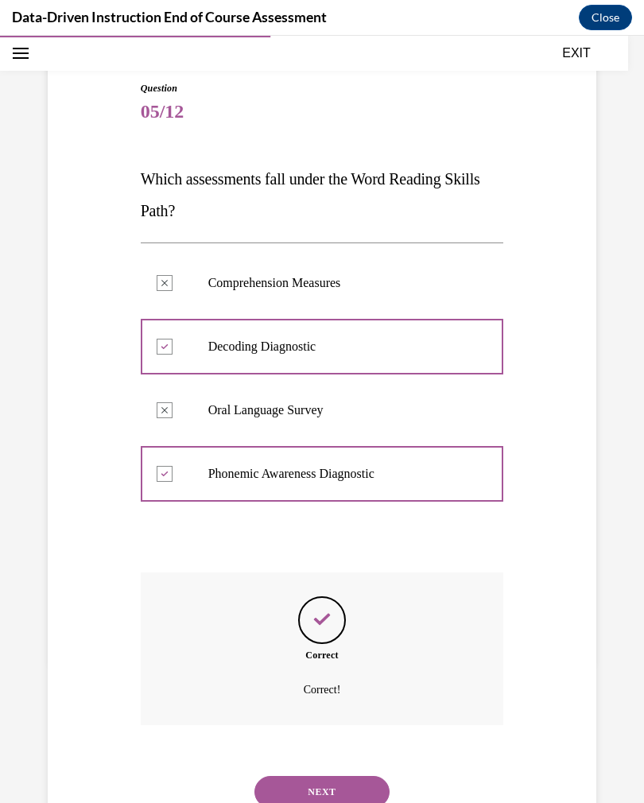
scroll to position [156, 0]
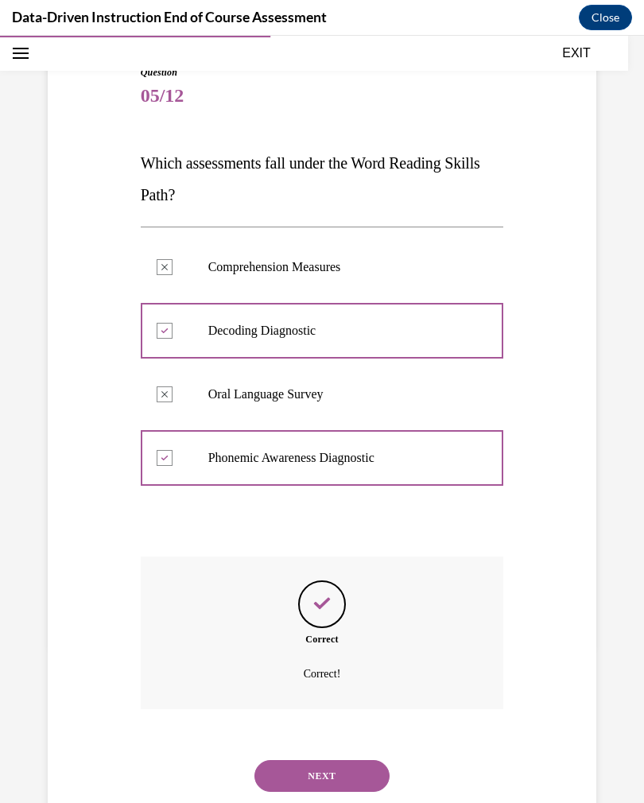
click at [299, 770] on button "NEXT" at bounding box center [321, 776] width 135 height 32
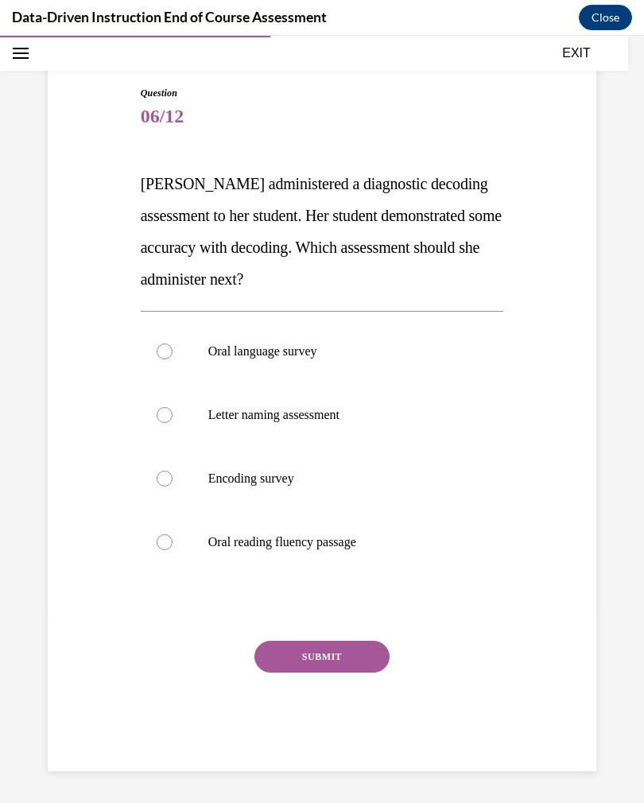
scroll to position [91, 0]
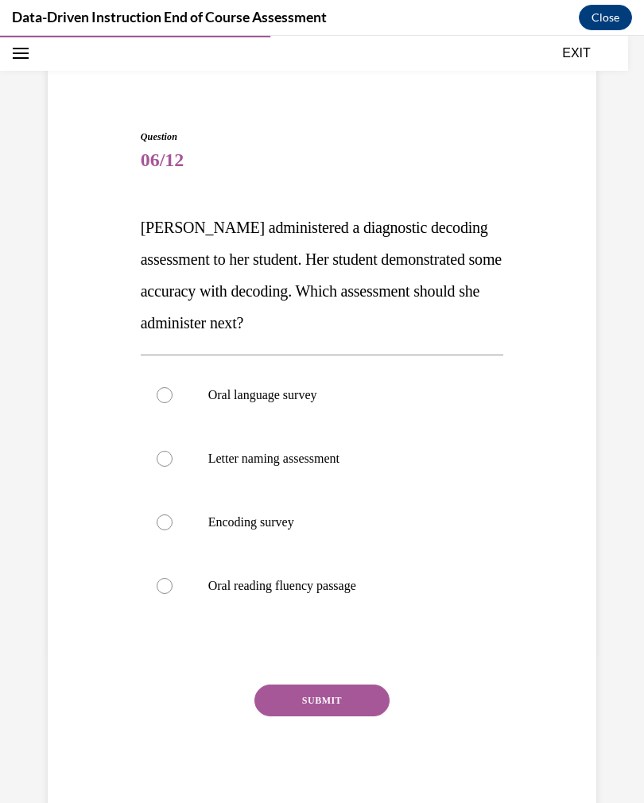
click at [169, 526] on div at bounding box center [165, 522] width 16 height 16
click at [169, 526] on input "Encoding survey" at bounding box center [165, 522] width 16 height 16
radio input "true"
click at [295, 685] on button "SUBMIT" at bounding box center [321, 700] width 135 height 32
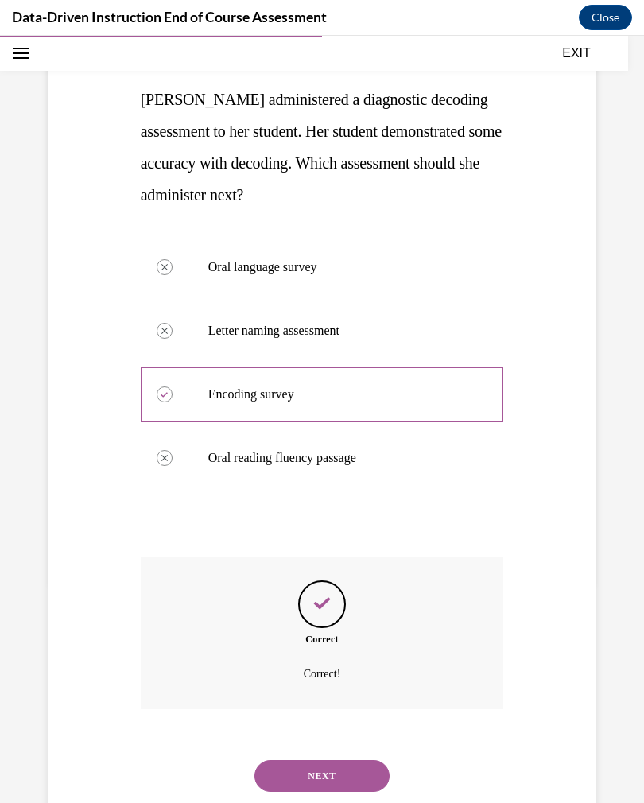
click at [291, 766] on button "NEXT" at bounding box center [321, 776] width 135 height 32
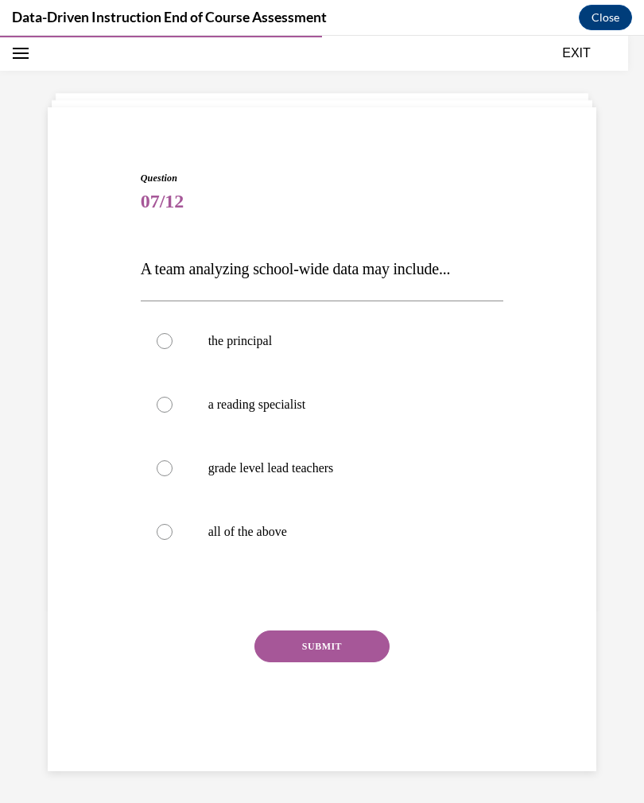
scroll to position [50, 0]
click at [164, 545] on label "all of the above" at bounding box center [322, 532] width 363 height 64
click at [164, 540] on input "all of the above" at bounding box center [165, 532] width 16 height 16
radio input "true"
click at [299, 643] on button "SUBMIT" at bounding box center [321, 646] width 135 height 32
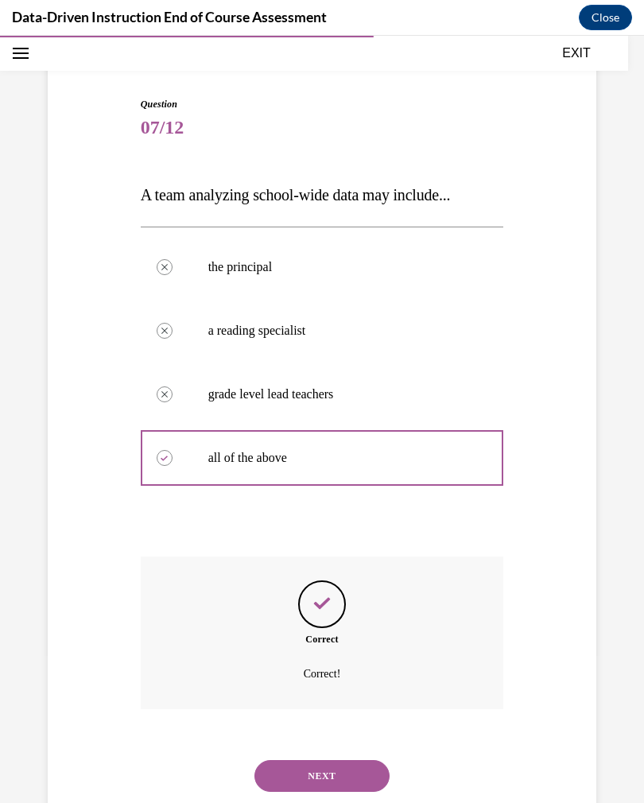
click at [296, 768] on button "NEXT" at bounding box center [321, 776] width 135 height 32
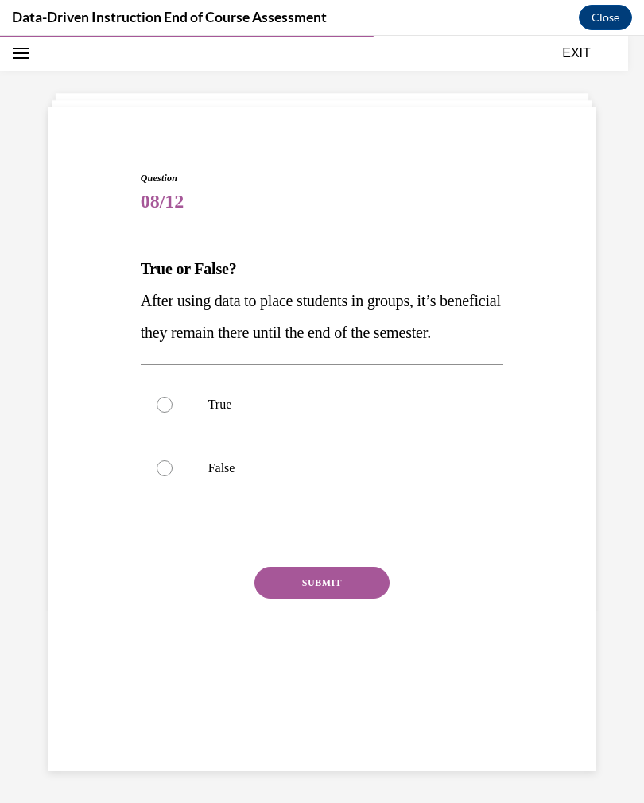
click at [166, 436] on label "True" at bounding box center [322, 405] width 363 height 64
click at [166, 412] on input "True" at bounding box center [165, 405] width 16 height 16
radio input "true"
click at [161, 476] on div at bounding box center [165, 468] width 16 height 16
click at [161, 476] on input "False" at bounding box center [165, 468] width 16 height 16
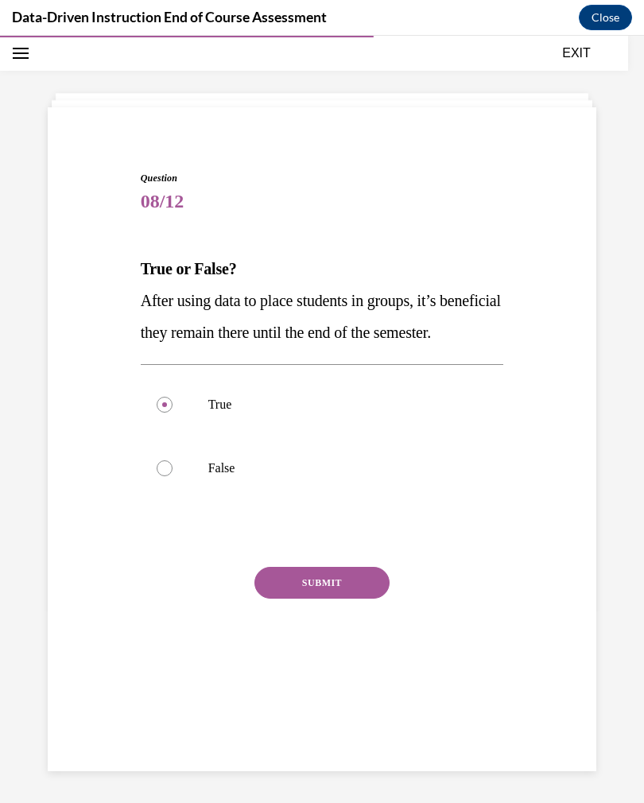
radio input "true"
click at [285, 598] on button "SUBMIT" at bounding box center [321, 583] width 135 height 32
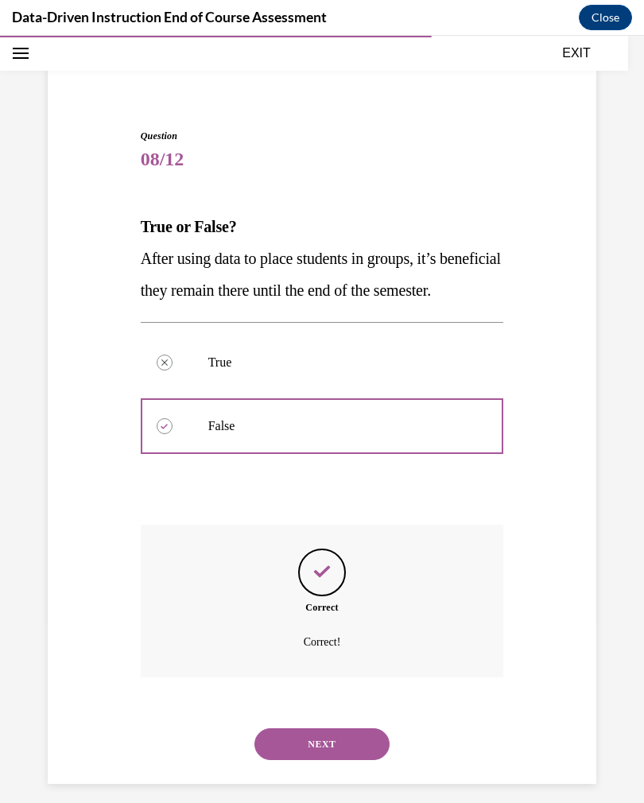
click at [303, 759] on button "NEXT" at bounding box center [321, 744] width 135 height 32
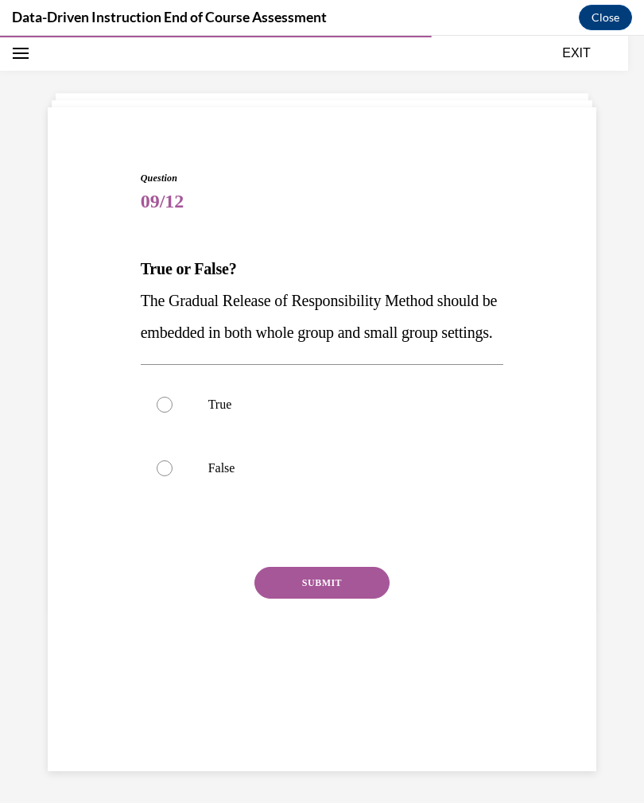
click at [161, 412] on div at bounding box center [165, 405] width 16 height 16
click at [161, 412] on input "True" at bounding box center [165, 405] width 16 height 16
radio input "true"
click at [299, 598] on button "SUBMIT" at bounding box center [321, 583] width 135 height 32
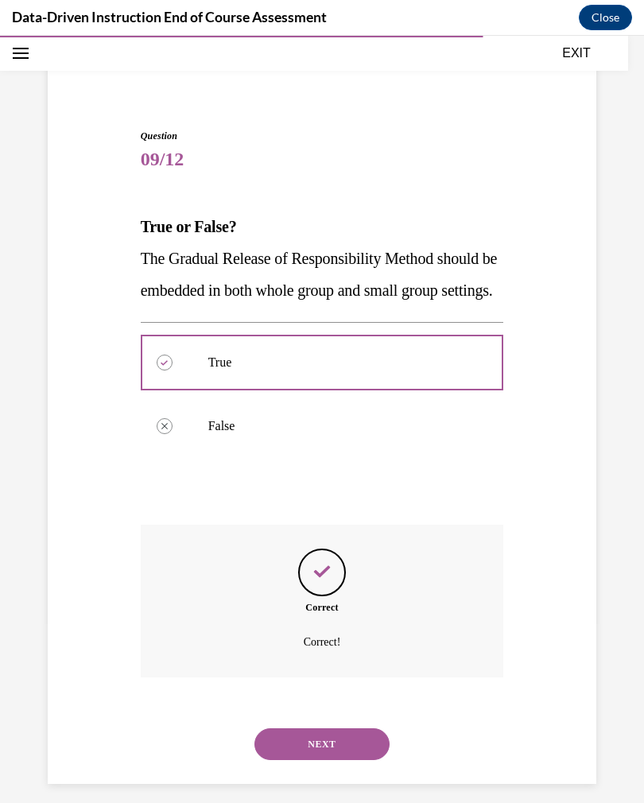
click at [290, 745] on button "NEXT" at bounding box center [321, 744] width 135 height 32
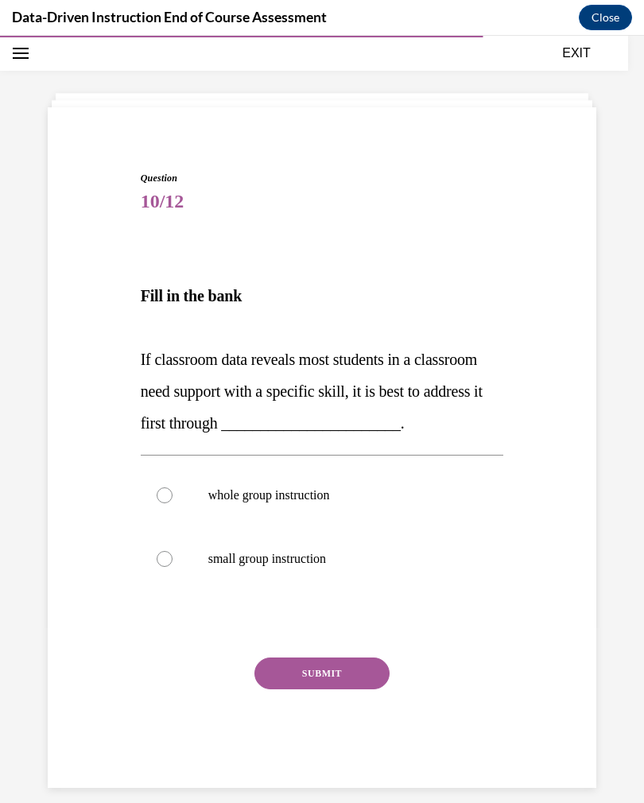
click at [167, 506] on label "whole group instruction" at bounding box center [322, 495] width 363 height 64
click at [167, 503] on input "whole group instruction" at bounding box center [165, 495] width 16 height 16
radio input "true"
click at [316, 671] on button "SUBMIT" at bounding box center [321, 673] width 135 height 32
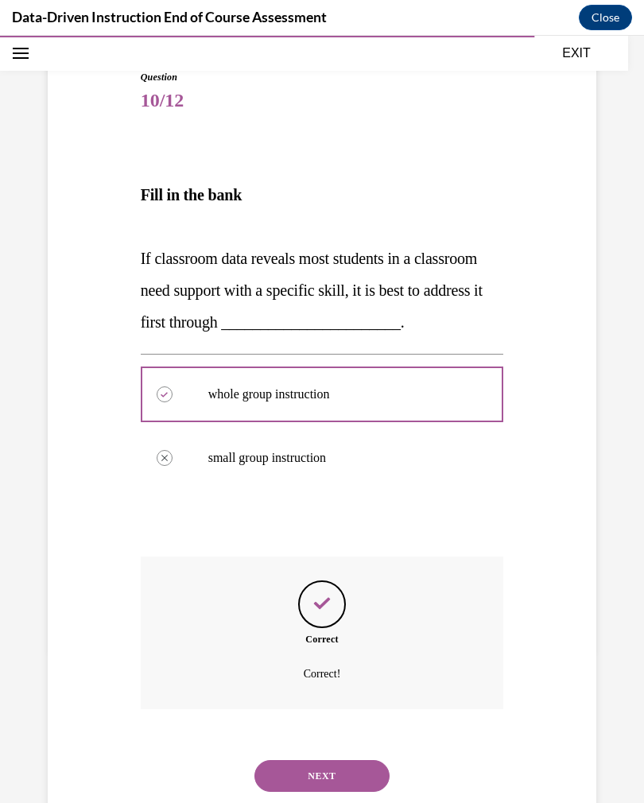
click at [299, 760] on button "NEXT" at bounding box center [321, 776] width 135 height 32
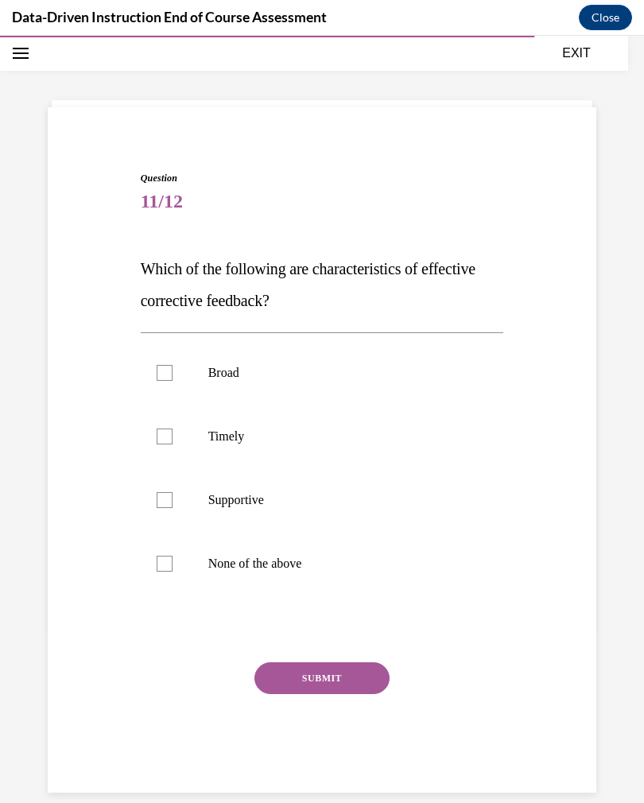
click at [172, 438] on div at bounding box center [165, 436] width 16 height 16
click at [172, 438] on input "Timely" at bounding box center [165, 436] width 16 height 16
checkbox input "true"
click at [173, 505] on label "Supportive" at bounding box center [322, 500] width 363 height 64
click at [172, 505] on input "Supportive" at bounding box center [165, 500] width 16 height 16
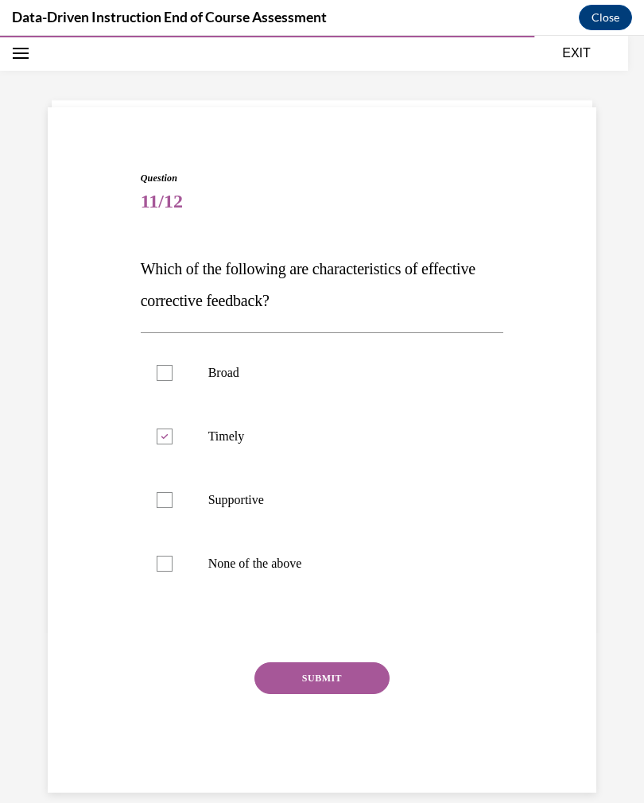
checkbox input "true"
click at [301, 671] on button "SUBMIT" at bounding box center [321, 678] width 135 height 32
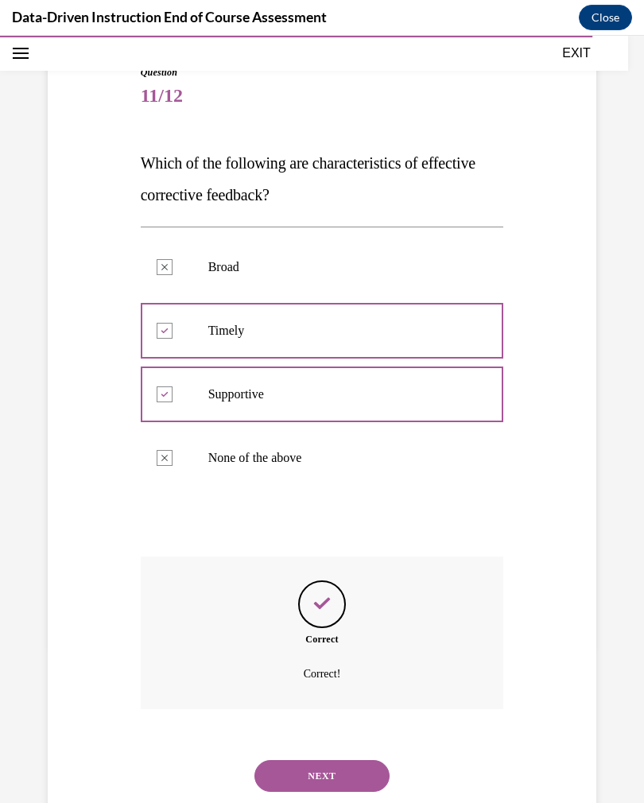
click at [279, 766] on button "NEXT" at bounding box center [321, 776] width 135 height 32
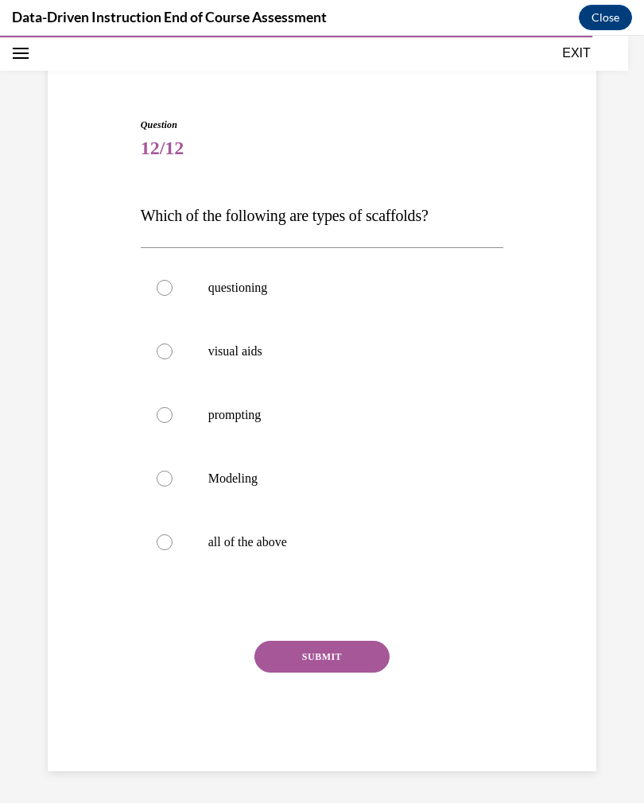
scroll to position [60, 0]
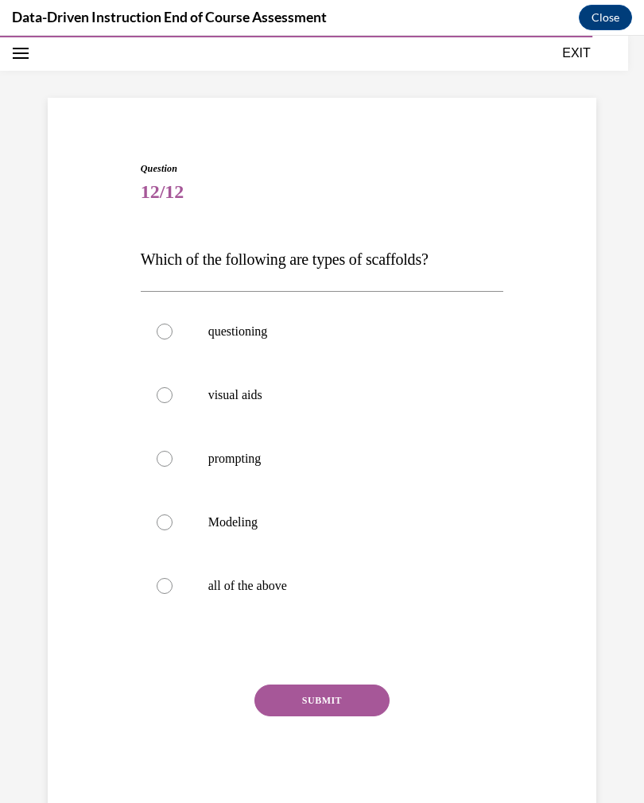
click at [173, 582] on label "all of the above" at bounding box center [322, 586] width 363 height 64
click at [172, 582] on input "all of the above" at bounding box center [165, 586] width 16 height 16
radio input "true"
click at [320, 712] on button "SUBMIT" at bounding box center [321, 700] width 135 height 32
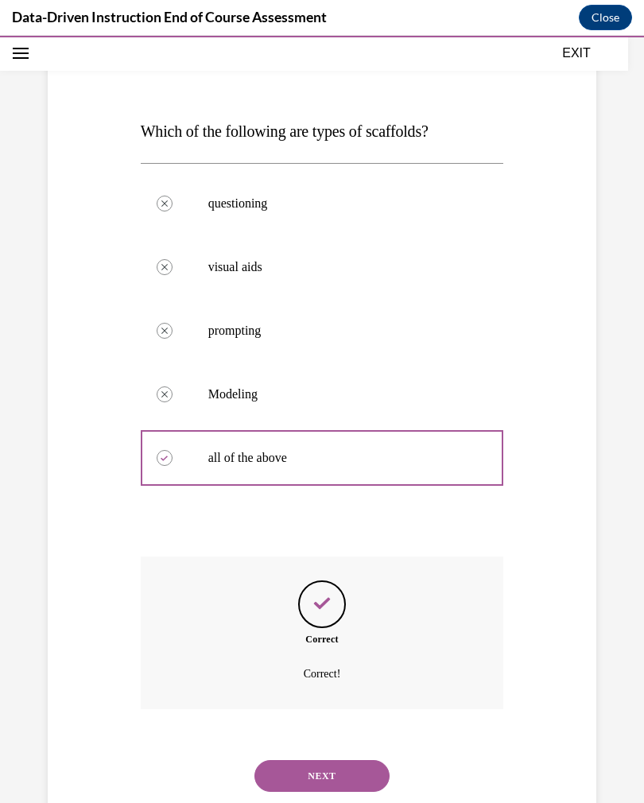
click at [301, 760] on button "NEXT" at bounding box center [321, 776] width 135 height 32
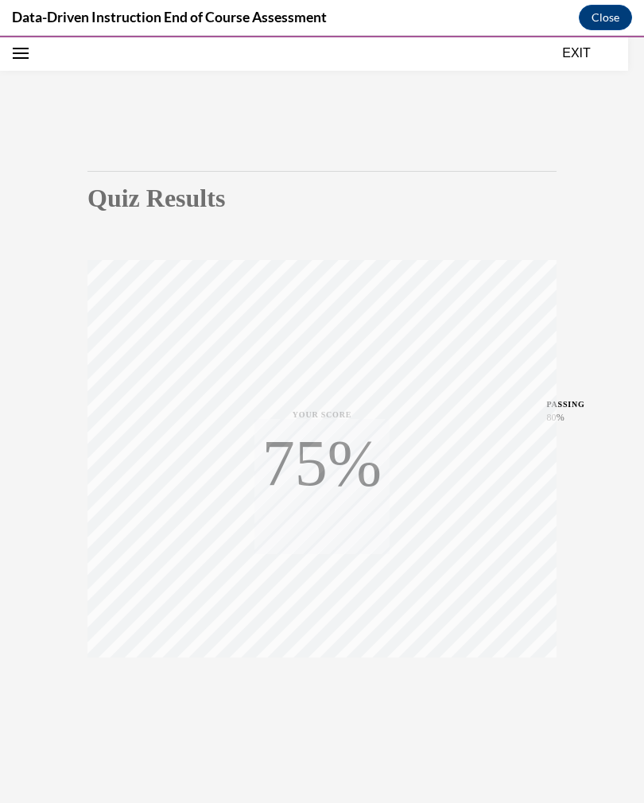
scroll to position [50, 0]
click at [580, 51] on button "EXIT" at bounding box center [575, 53] width 95 height 19
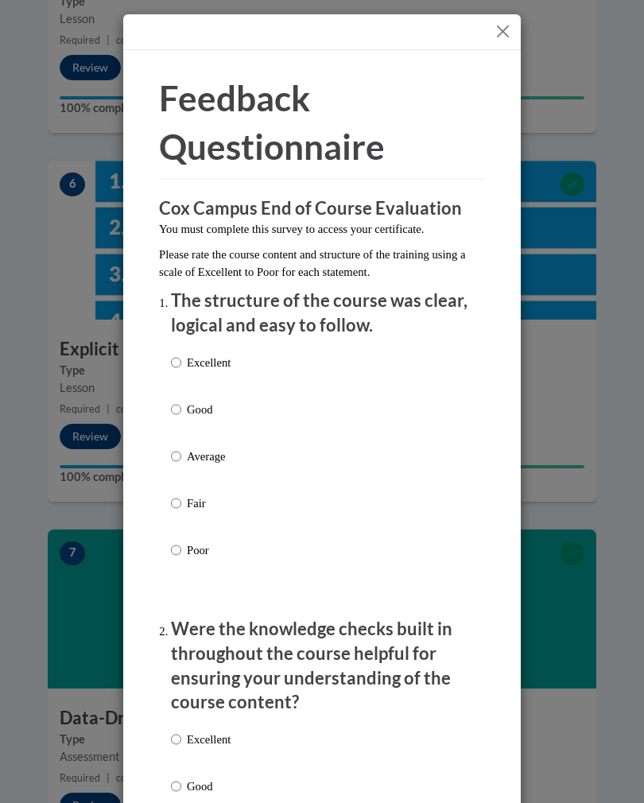
scroll to position [2185, 0]
click at [179, 451] on input "Average" at bounding box center [176, 455] width 10 height 17
radio input "true"
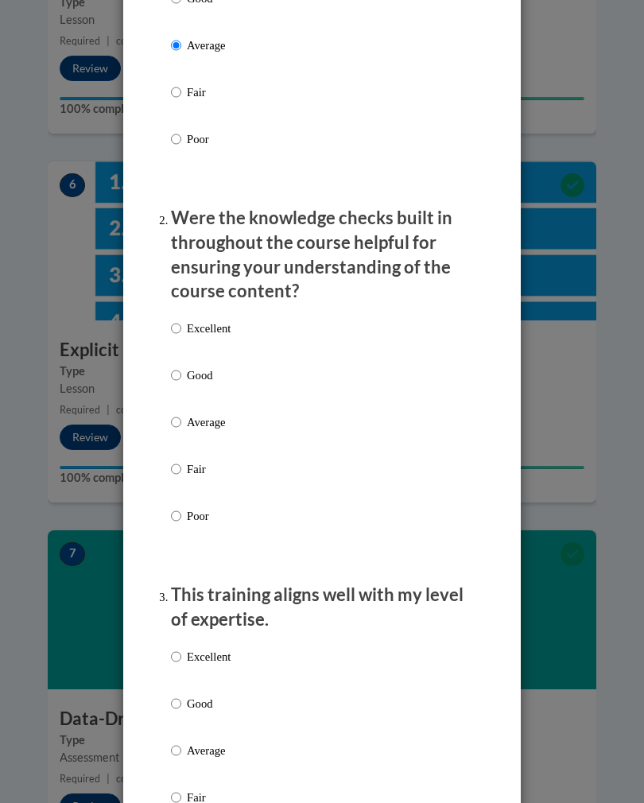
scroll to position [412, 0]
click at [172, 424] on label "Average" at bounding box center [201, 433] width 60 height 43
click at [172, 424] on input "Average" at bounding box center [176, 420] width 10 height 17
radio input "true"
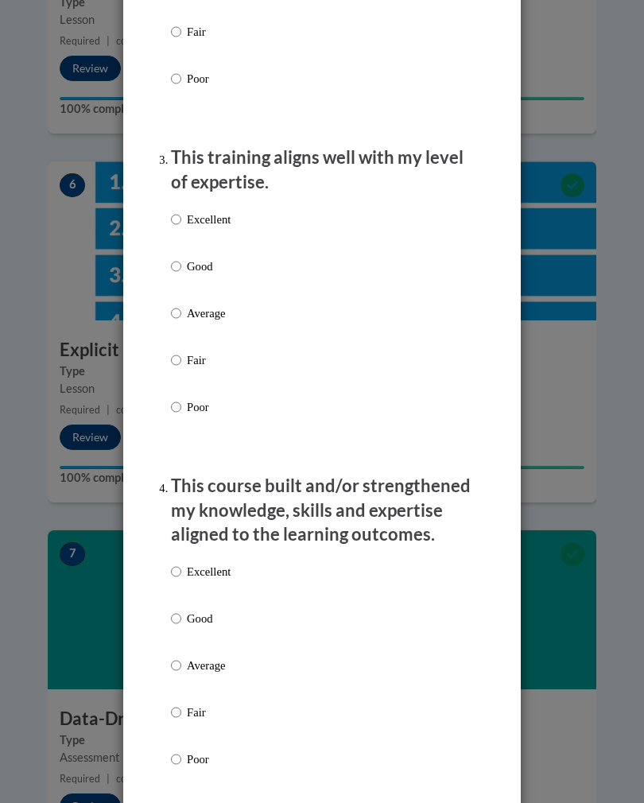
scroll to position [850, 0]
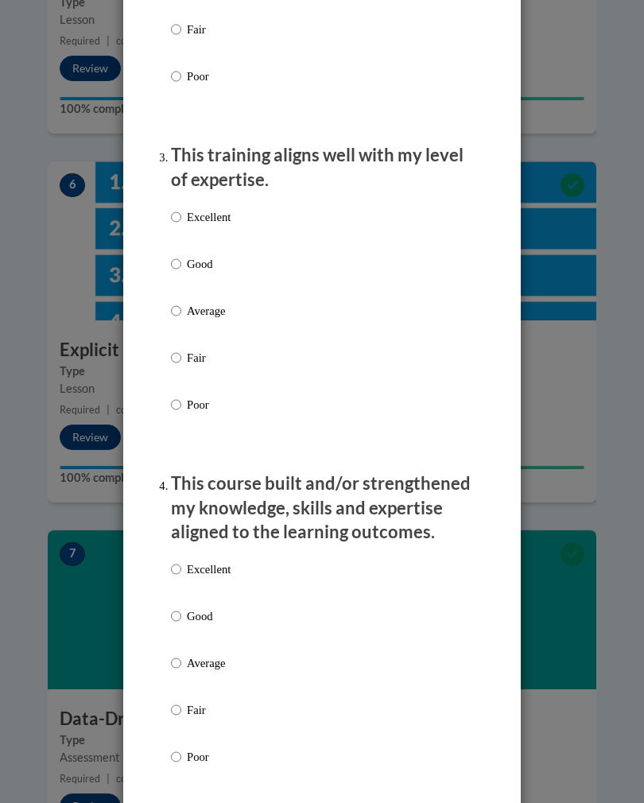
click at [171, 302] on input "Average" at bounding box center [176, 310] width 10 height 17
radio input "true"
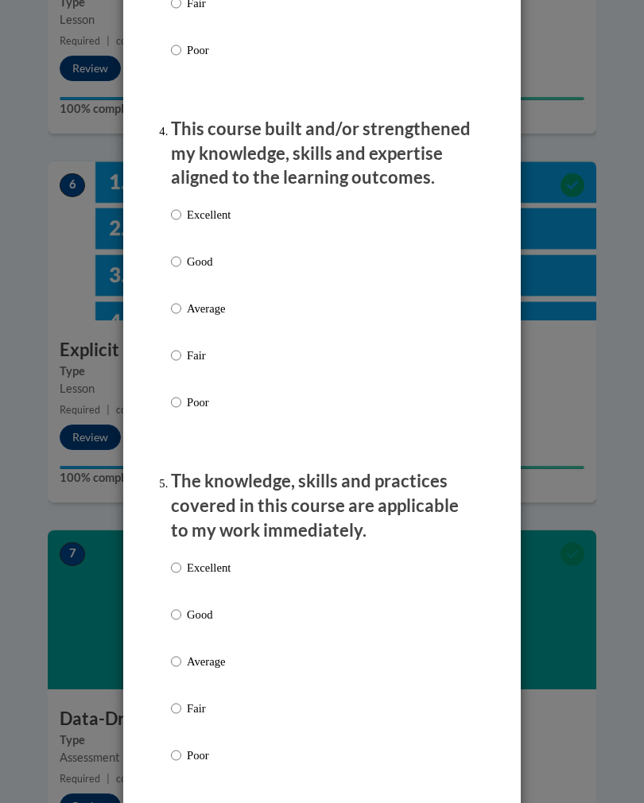
scroll to position [1218, 0]
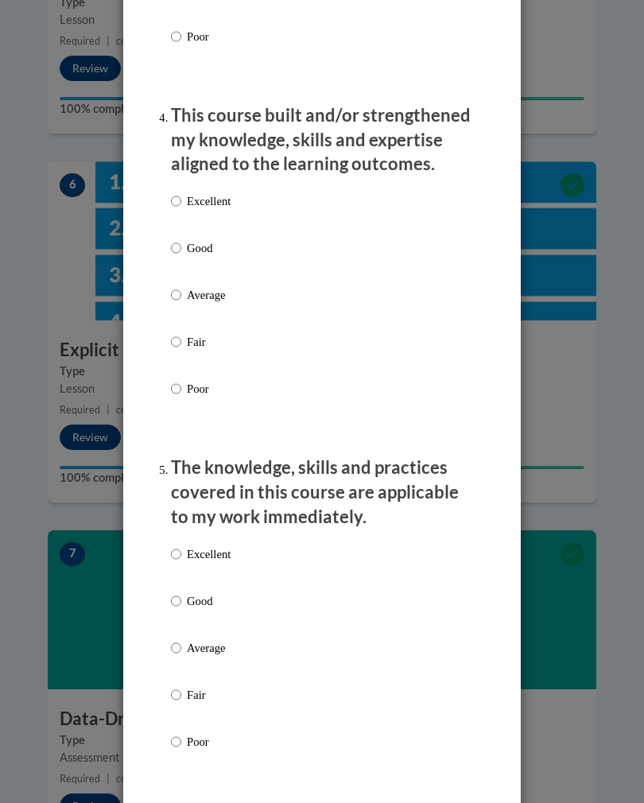
click at [181, 286] on input "Average" at bounding box center [176, 294] width 10 height 17
radio input "true"
click at [178, 639] on input "Average" at bounding box center [176, 647] width 10 height 17
radio input "true"
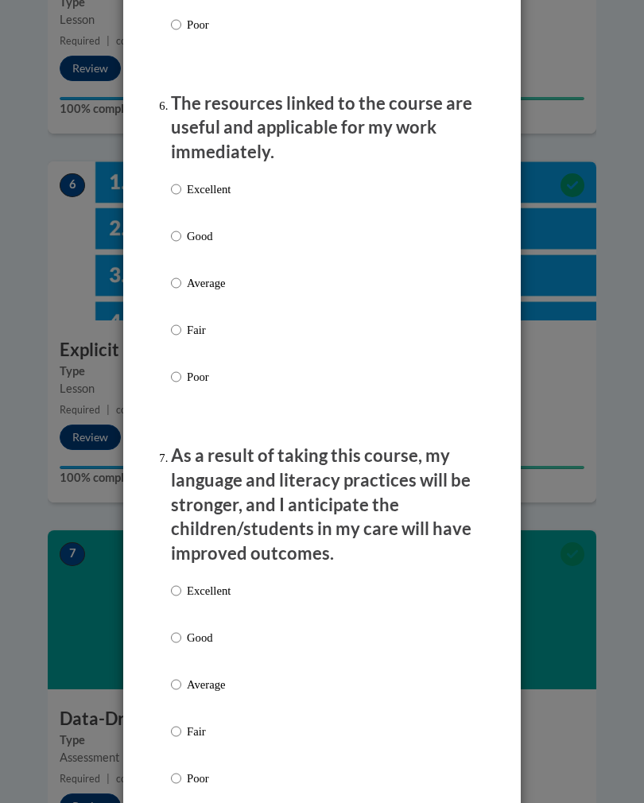
scroll to position [1938, 0]
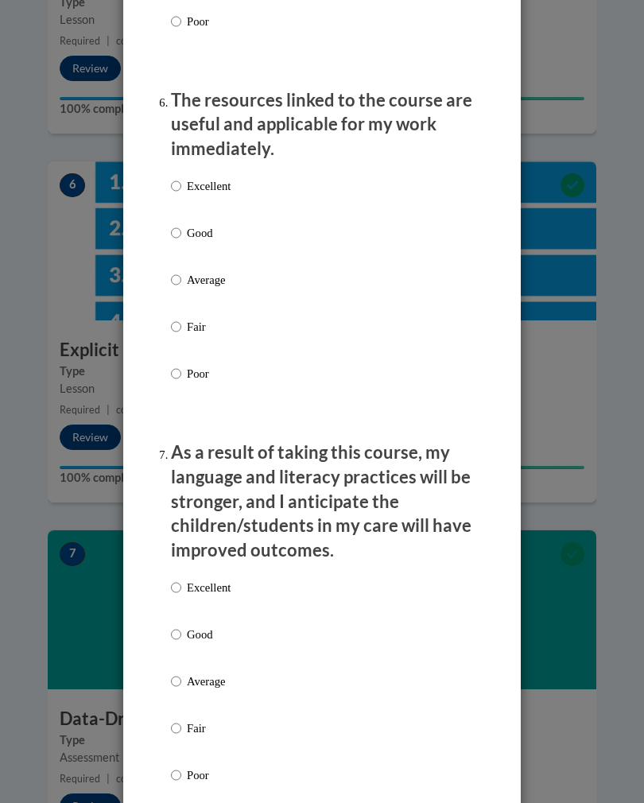
click at [181, 271] on input "Average" at bounding box center [176, 279] width 10 height 17
radio input "true"
click at [174, 672] on input "Average" at bounding box center [176, 680] width 10 height 17
radio input "true"
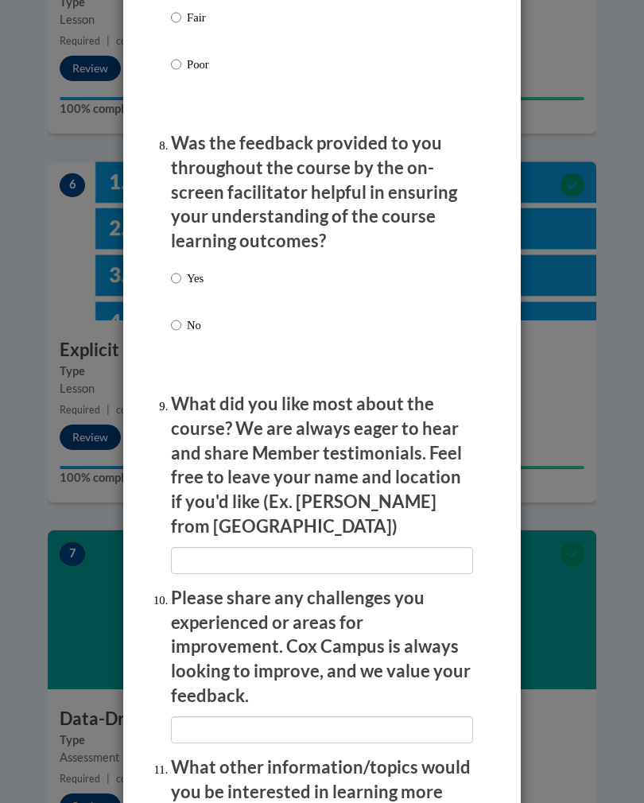
scroll to position [2653, 0]
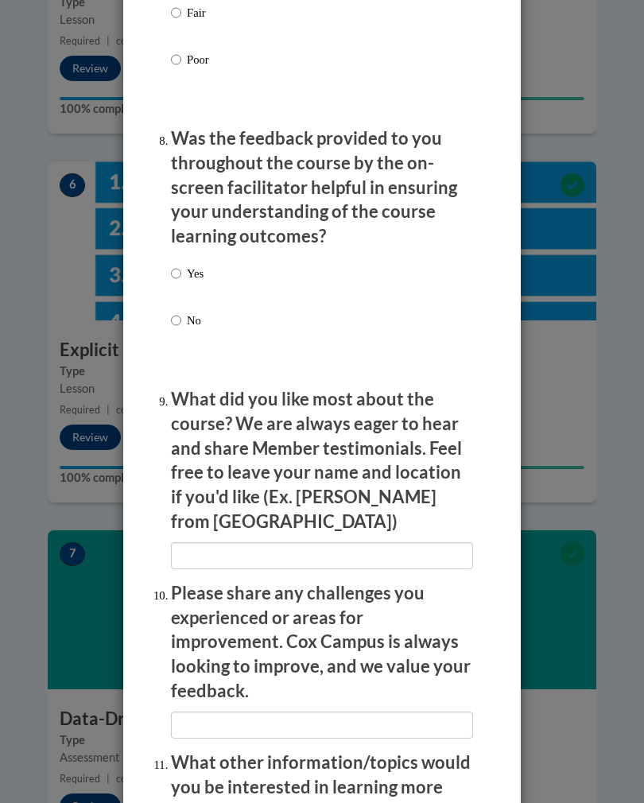
click at [175, 312] on input "No" at bounding box center [176, 320] width 10 height 17
radio input "true"
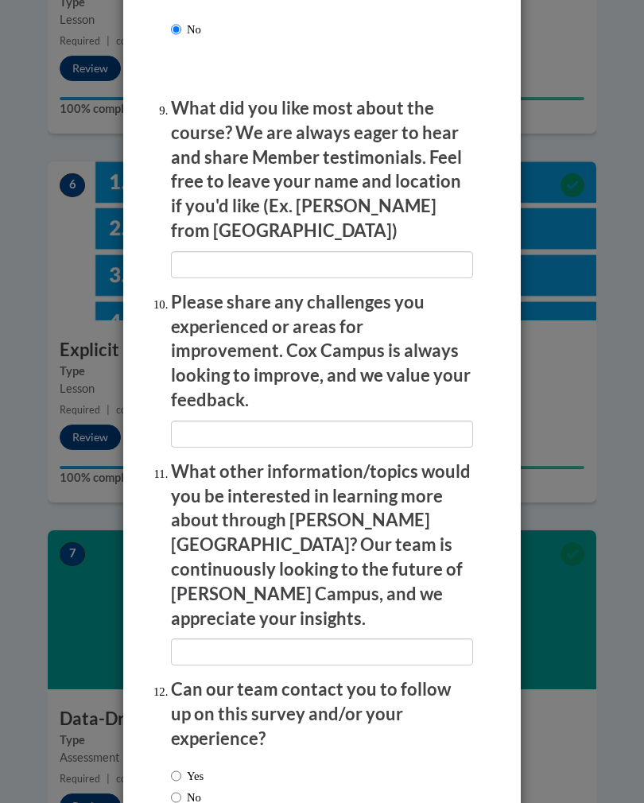
scroll to position [2943, 0]
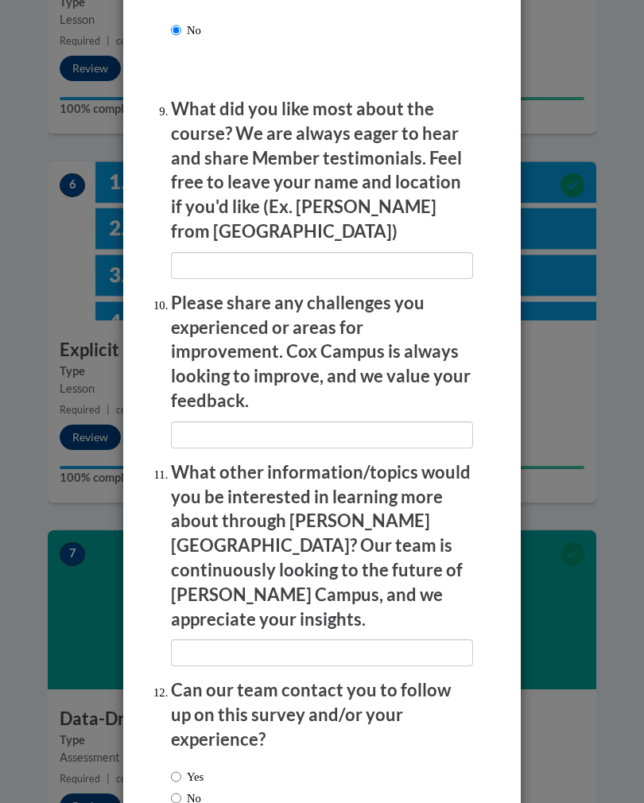
click at [201, 789] on label "No" at bounding box center [186, 797] width 30 height 17
click at [181, 789] on input "No" at bounding box center [176, 797] width 10 height 17
radio input "true"
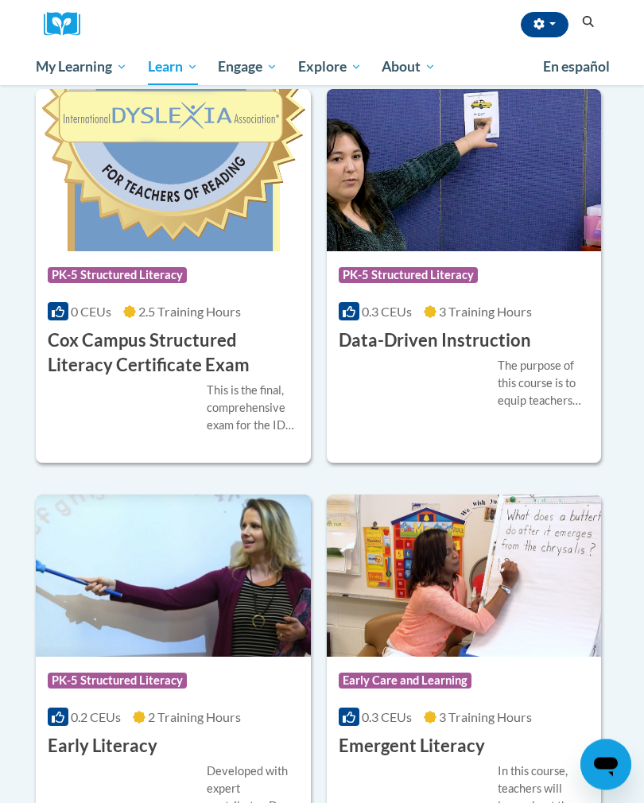
scroll to position [2220, 0]
click at [250, 207] on img at bounding box center [173, 170] width 275 height 162
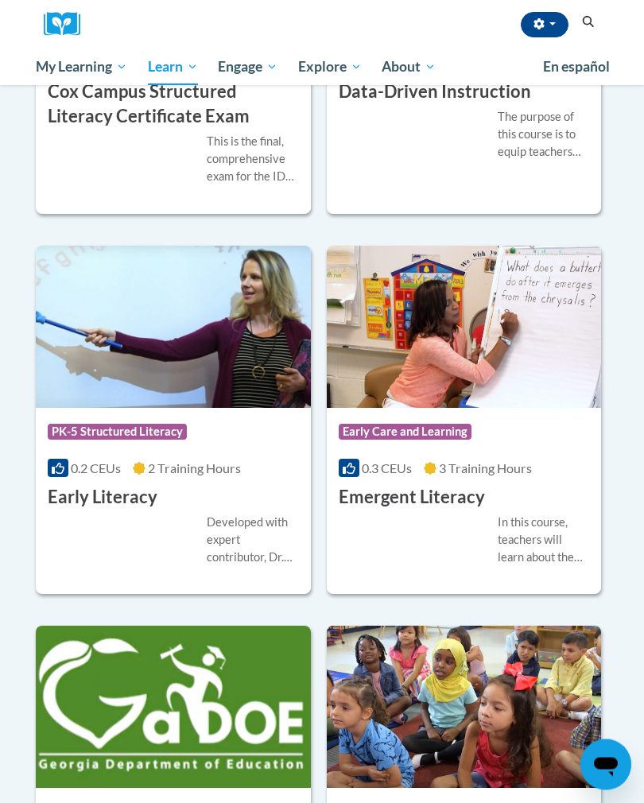
scroll to position [2469, 0]
click at [513, 327] on img at bounding box center [464, 327] width 275 height 162
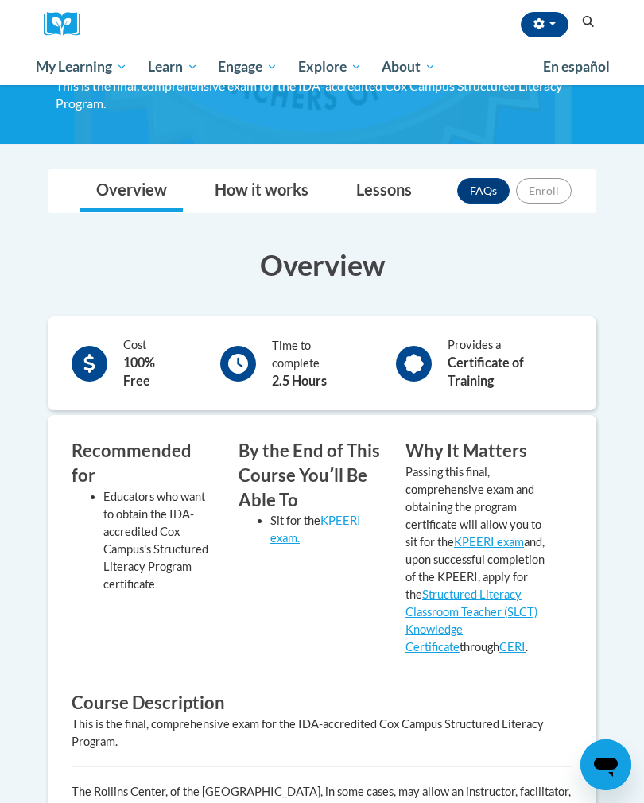
scroll to position [157, 0]
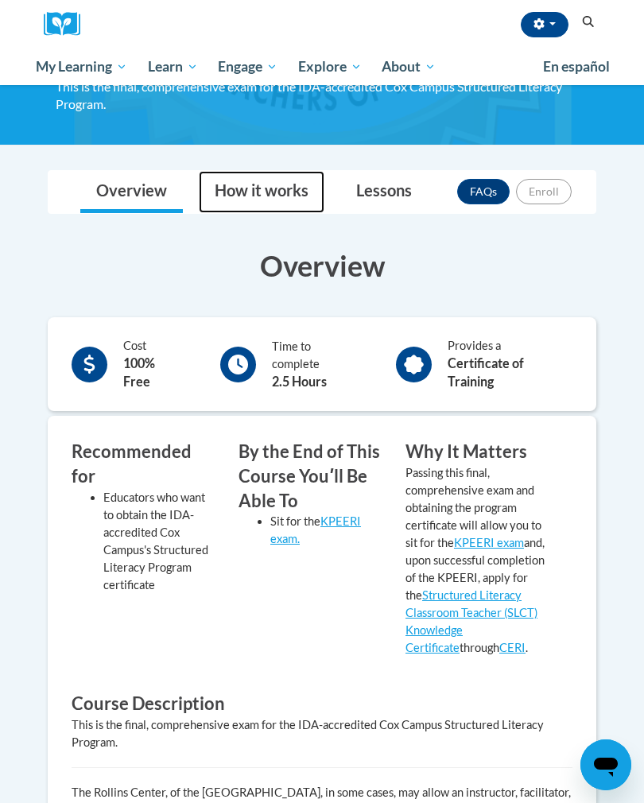
click at [288, 194] on link "How it works" at bounding box center [262, 192] width 126 height 42
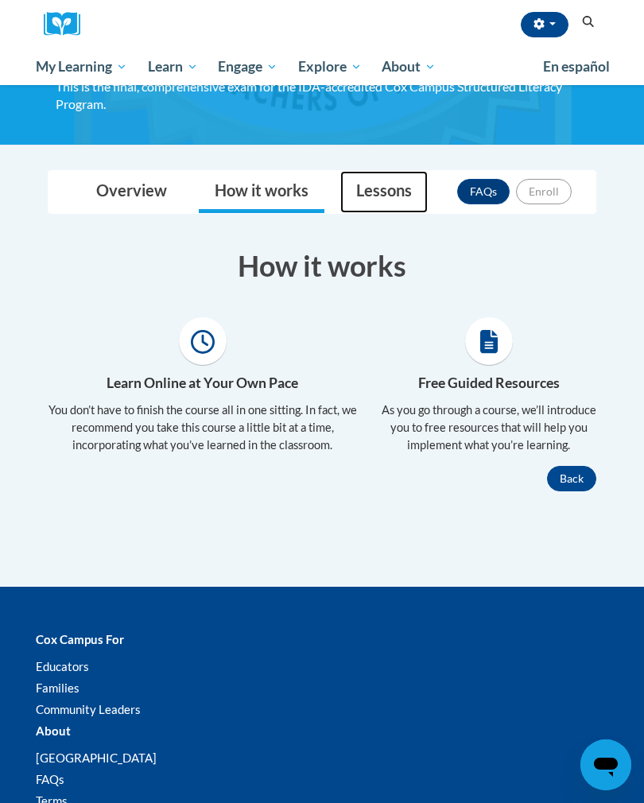
click at [369, 198] on link "Lessons" at bounding box center [383, 192] width 87 height 42
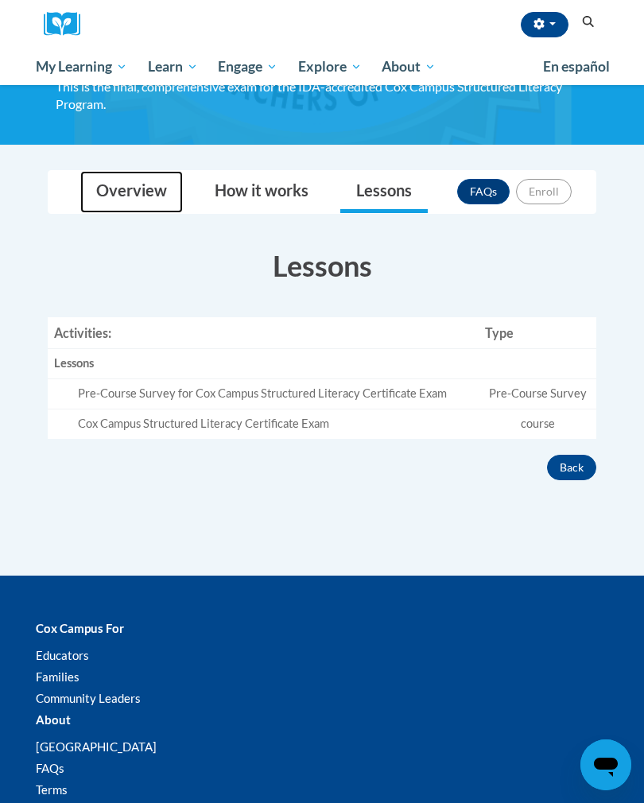
click at [156, 194] on link "Overview" at bounding box center [131, 192] width 103 height 42
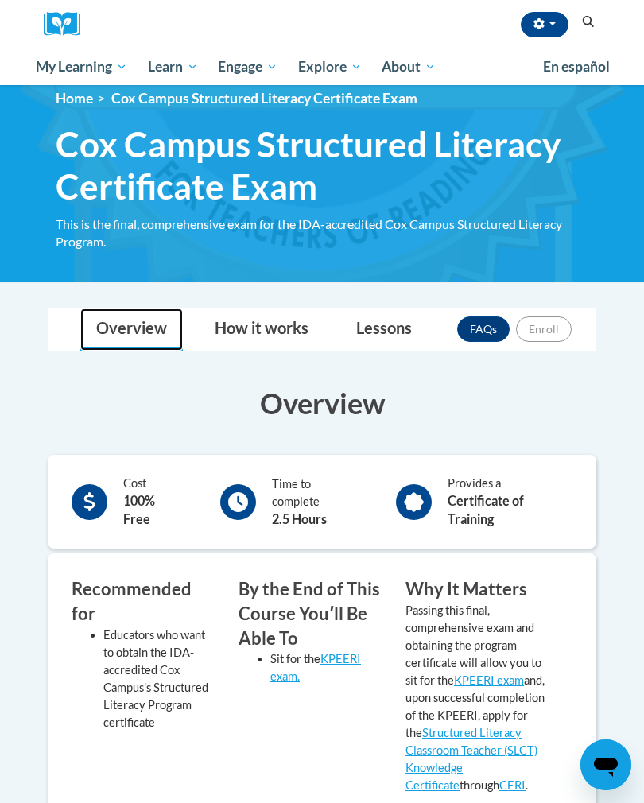
scroll to position [0, 0]
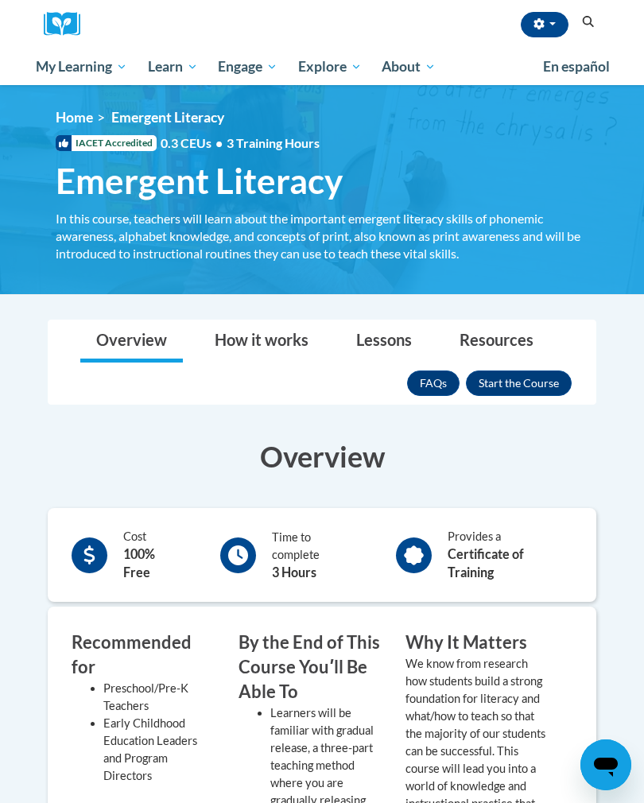
click at [537, 383] on button "Enroll" at bounding box center [519, 382] width 106 height 25
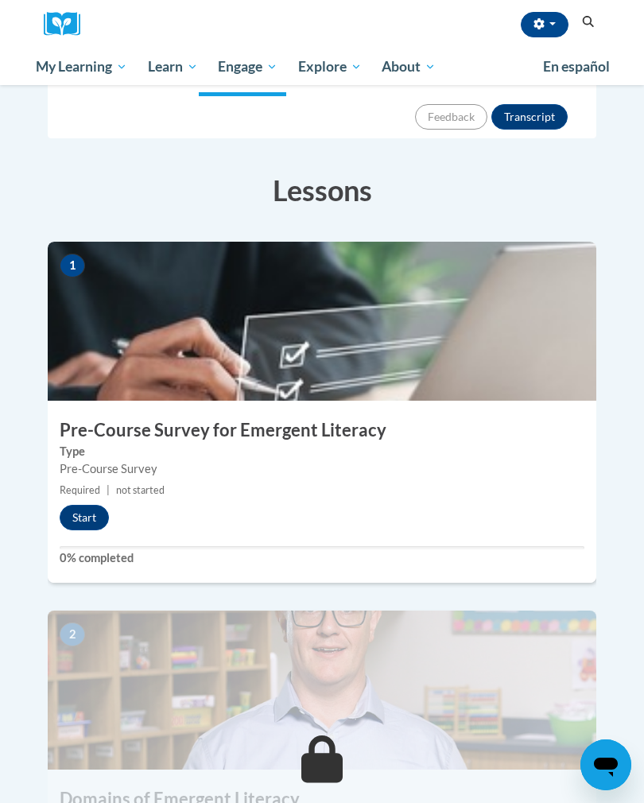
scroll to position [306, 0]
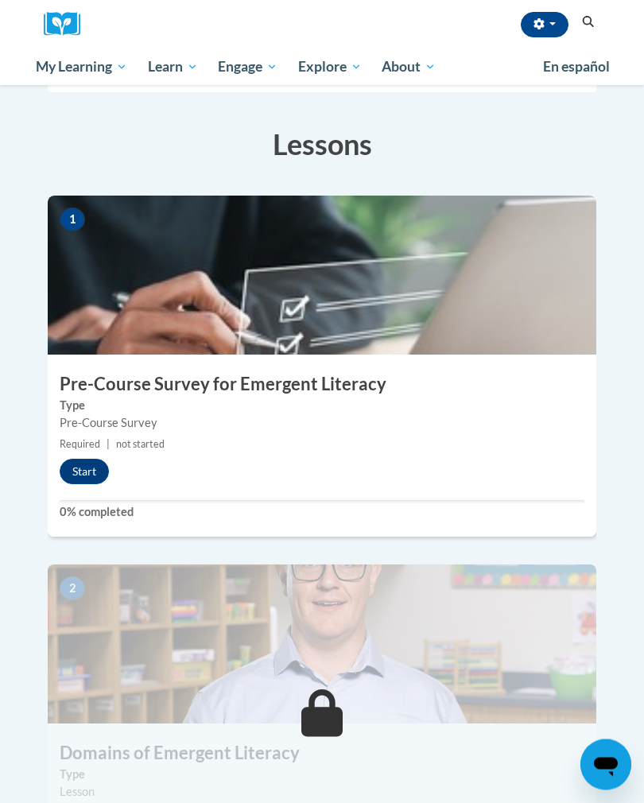
click at [90, 459] on button "Start" at bounding box center [84, 471] width 49 height 25
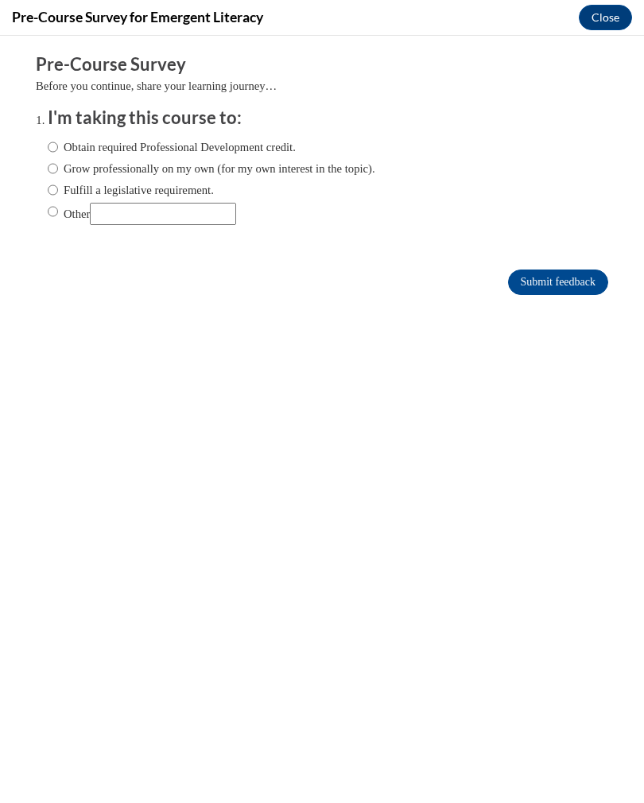
scroll to position [0, 0]
click at [121, 146] on label "Obtain required Professional Development credit." at bounding box center [172, 146] width 248 height 17
click at [58, 146] on input "Obtain required Professional Development credit." at bounding box center [53, 146] width 10 height 17
radio input "true"
click at [543, 281] on input "Submit feedback" at bounding box center [558, 281] width 100 height 25
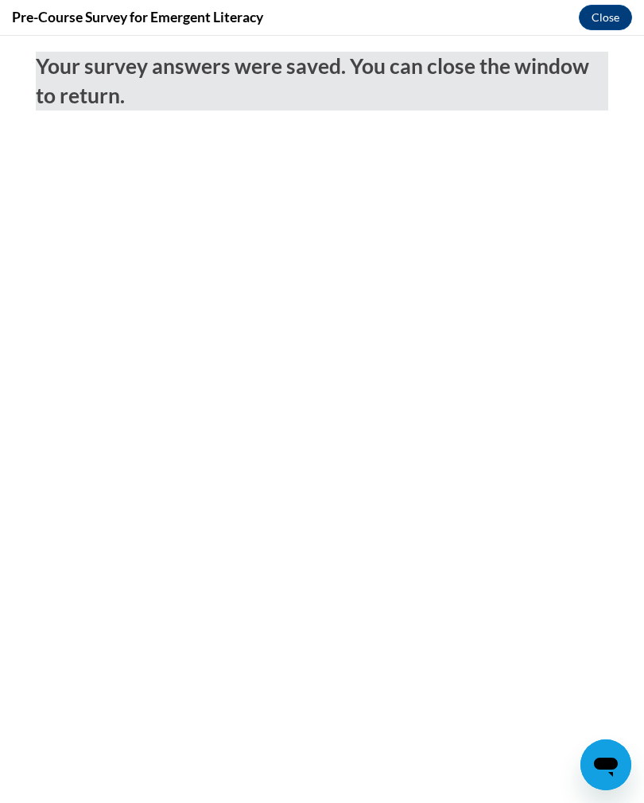
click at [604, 20] on button "Close" at bounding box center [605, 17] width 53 height 25
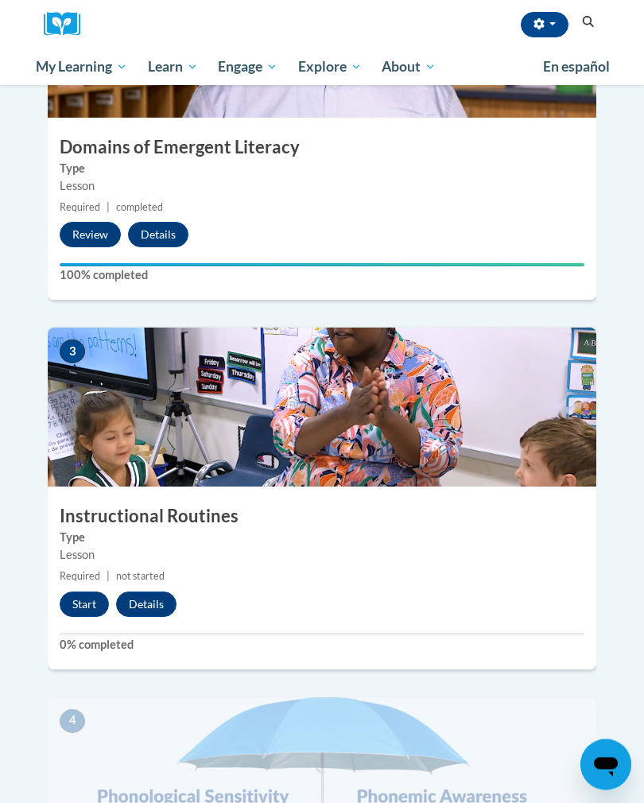
scroll to position [908, 0]
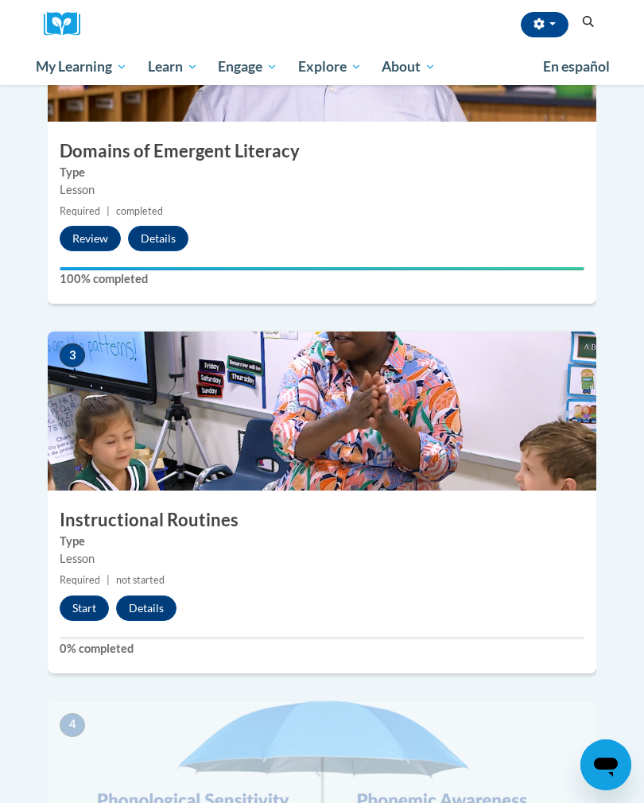
click at [92, 595] on button "Start" at bounding box center [84, 607] width 49 height 25
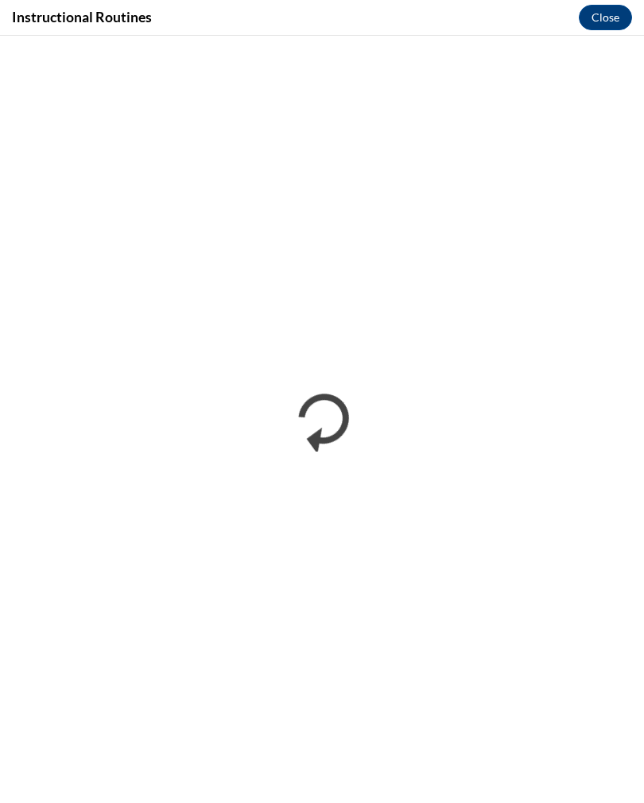
scroll to position [0, 0]
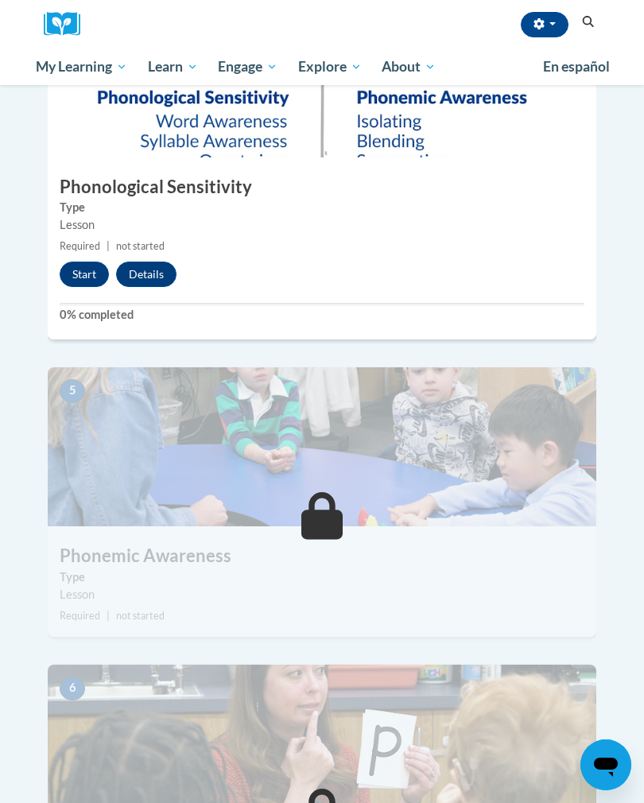
scroll to position [1612, 0]
click at [88, 261] on button "Start" at bounding box center [84, 273] width 49 height 25
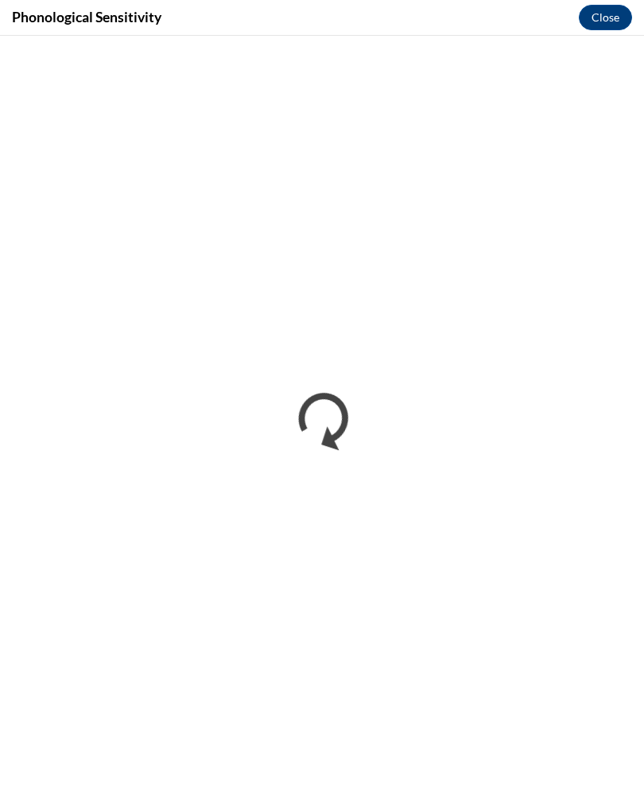
scroll to position [0, 0]
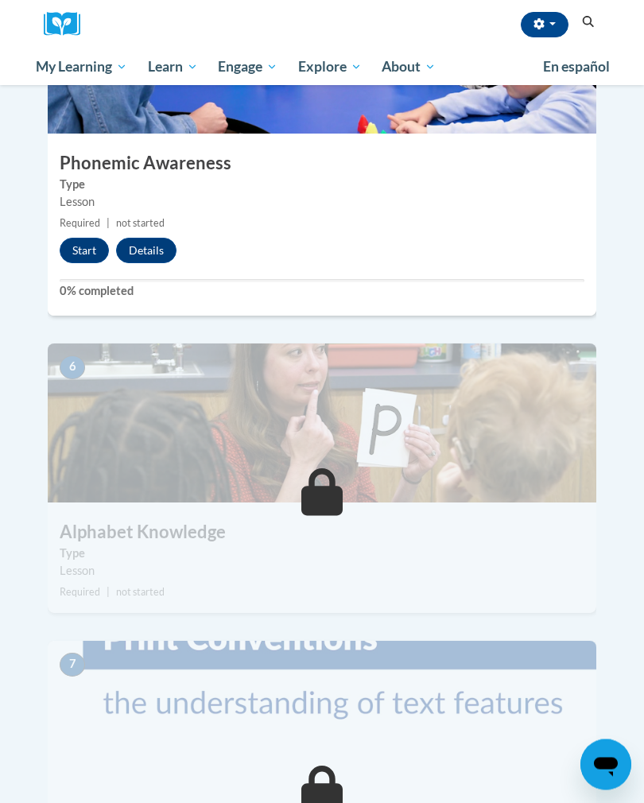
scroll to position [1954, 0]
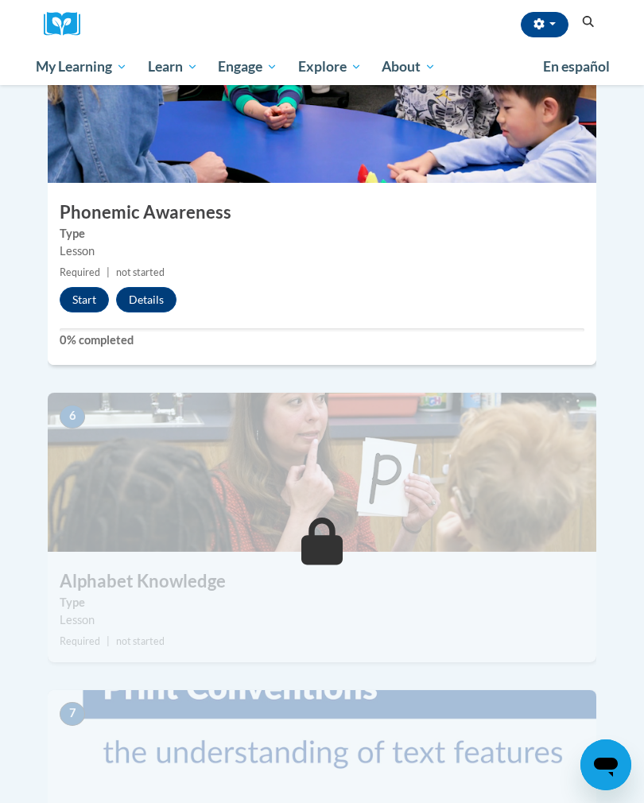
click at [95, 287] on button "Start" at bounding box center [84, 299] width 49 height 25
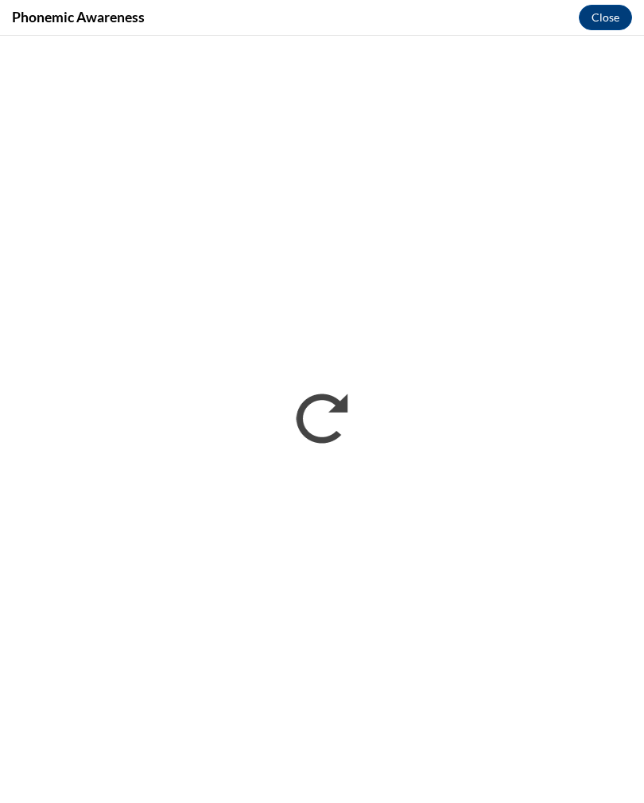
scroll to position [0, 0]
